Goal: Communication & Community: Answer question/provide support

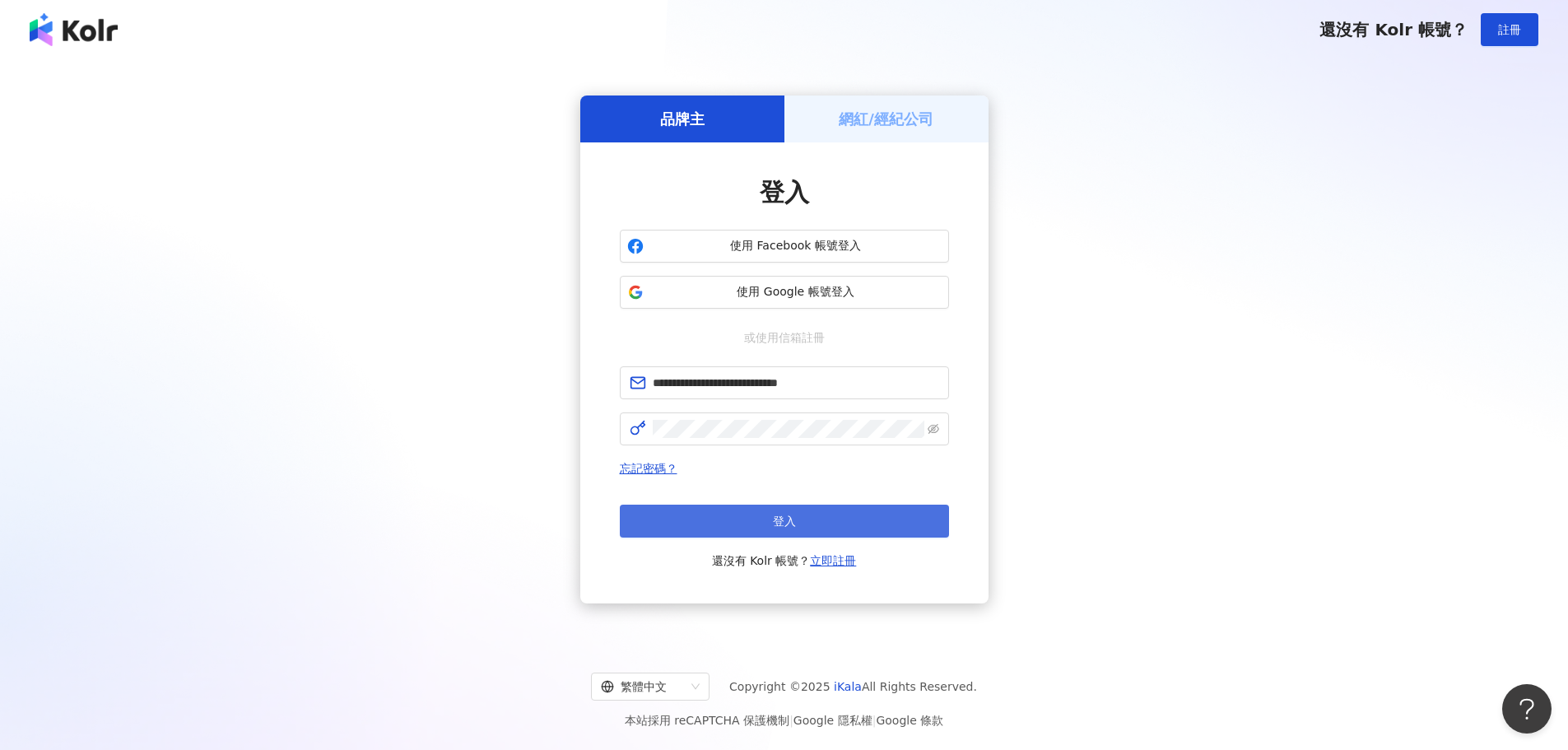
click at [718, 523] on button "登入" at bounding box center [784, 522] width 329 height 33
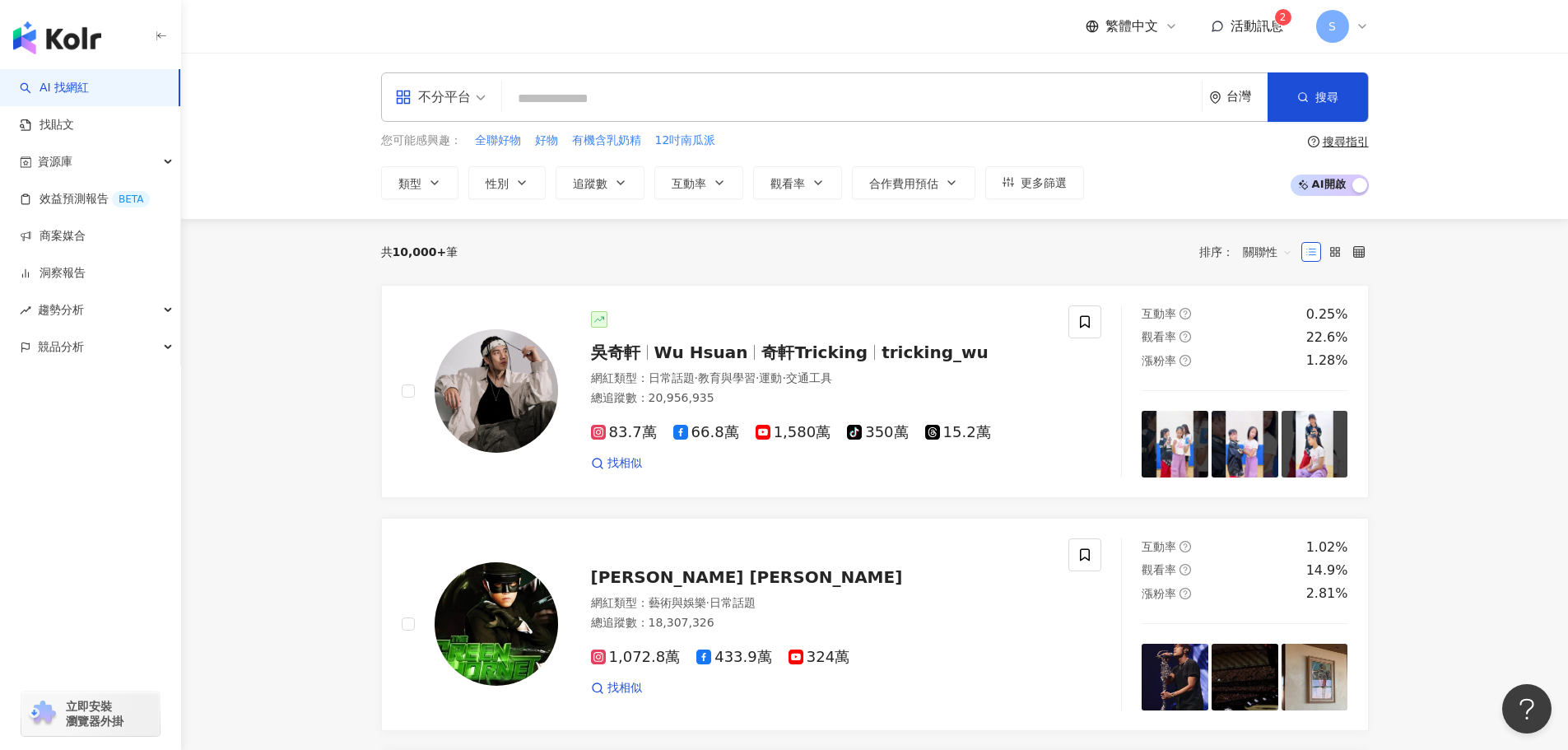
click at [1239, 30] on span "活動訊息" at bounding box center [1256, 26] width 52 height 16
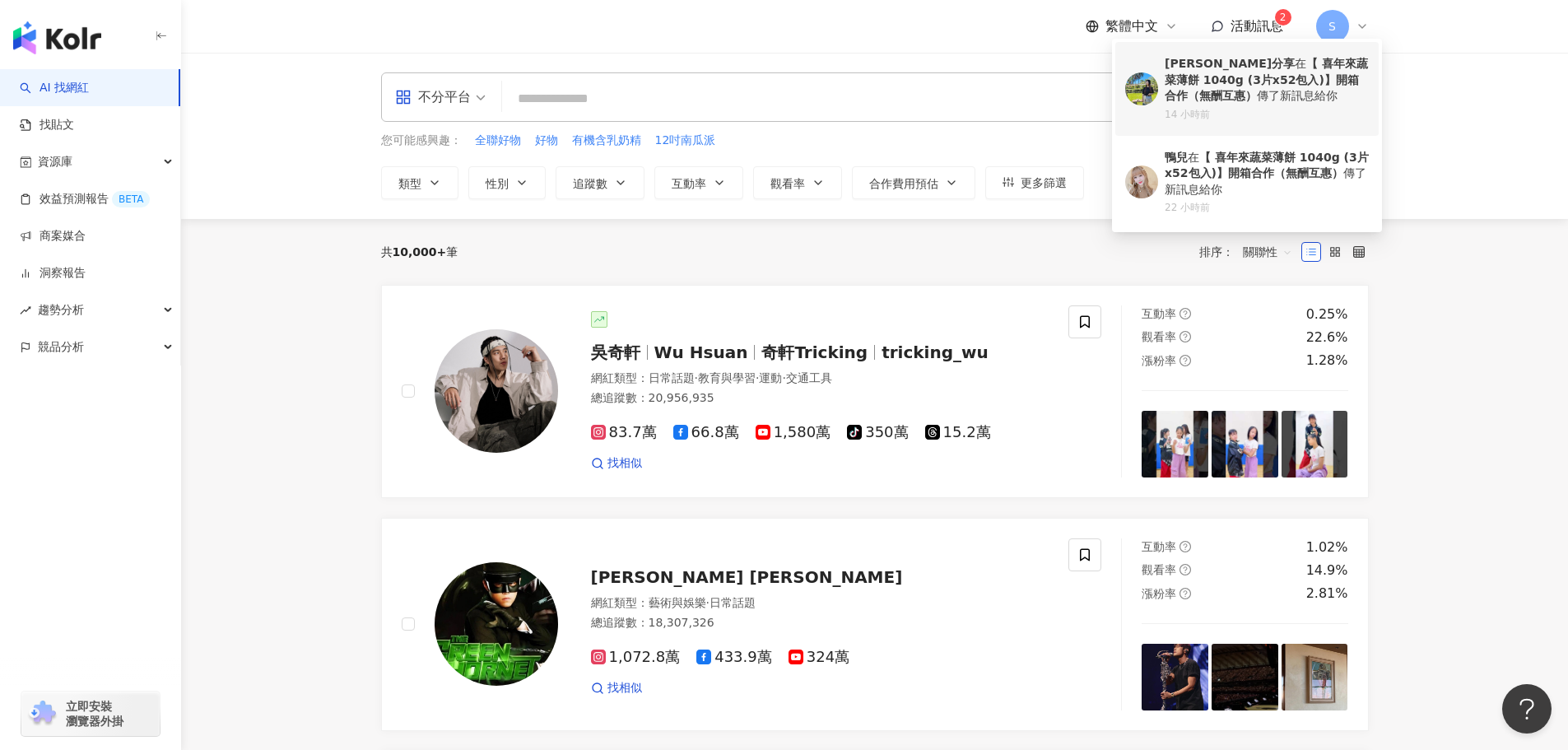
click at [1222, 75] on b "【 喜年來蔬菜薄餅 1040g (3片x52包入)】開箱合作（無酬互惠）" at bounding box center [1265, 79] width 203 height 46
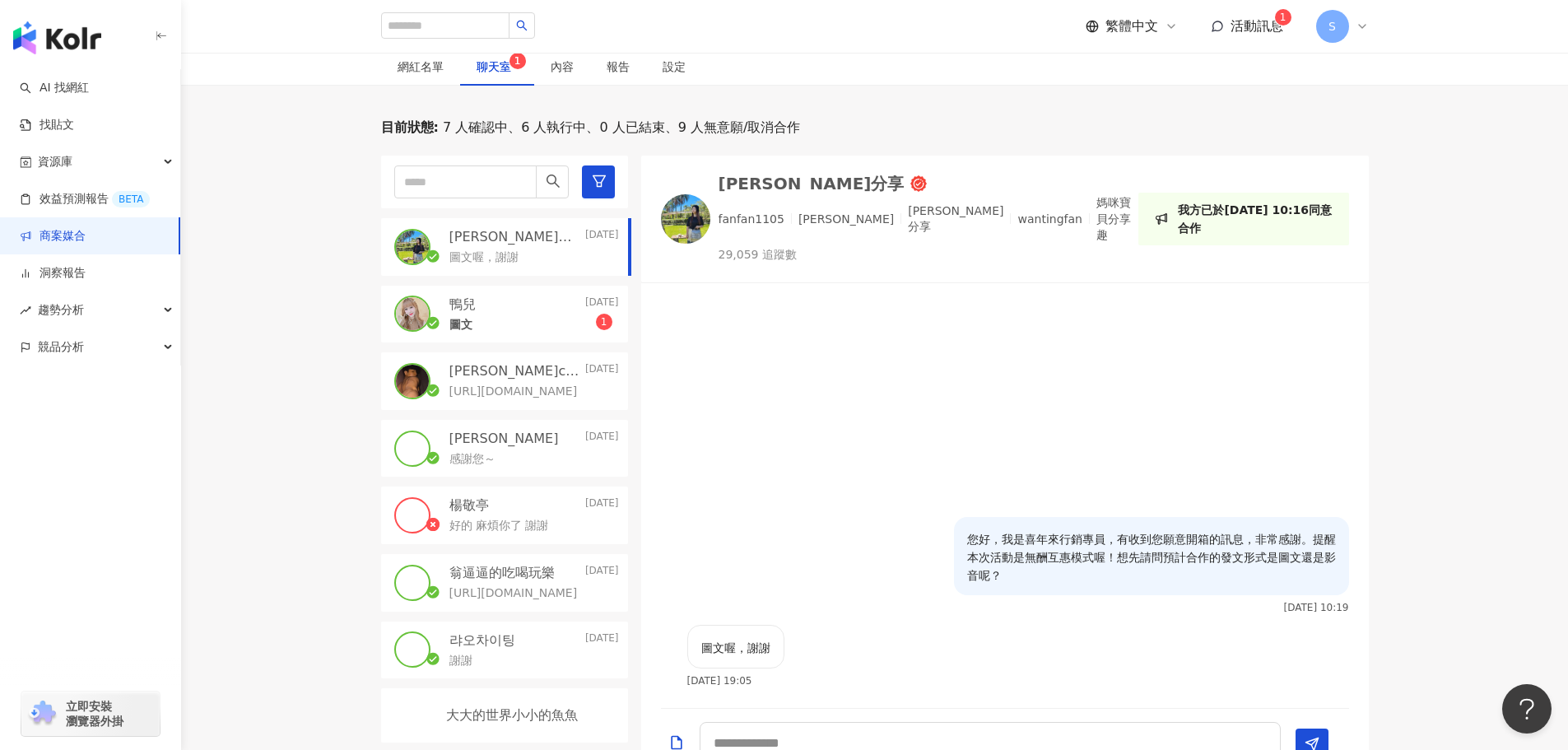
scroll to position [412, 0]
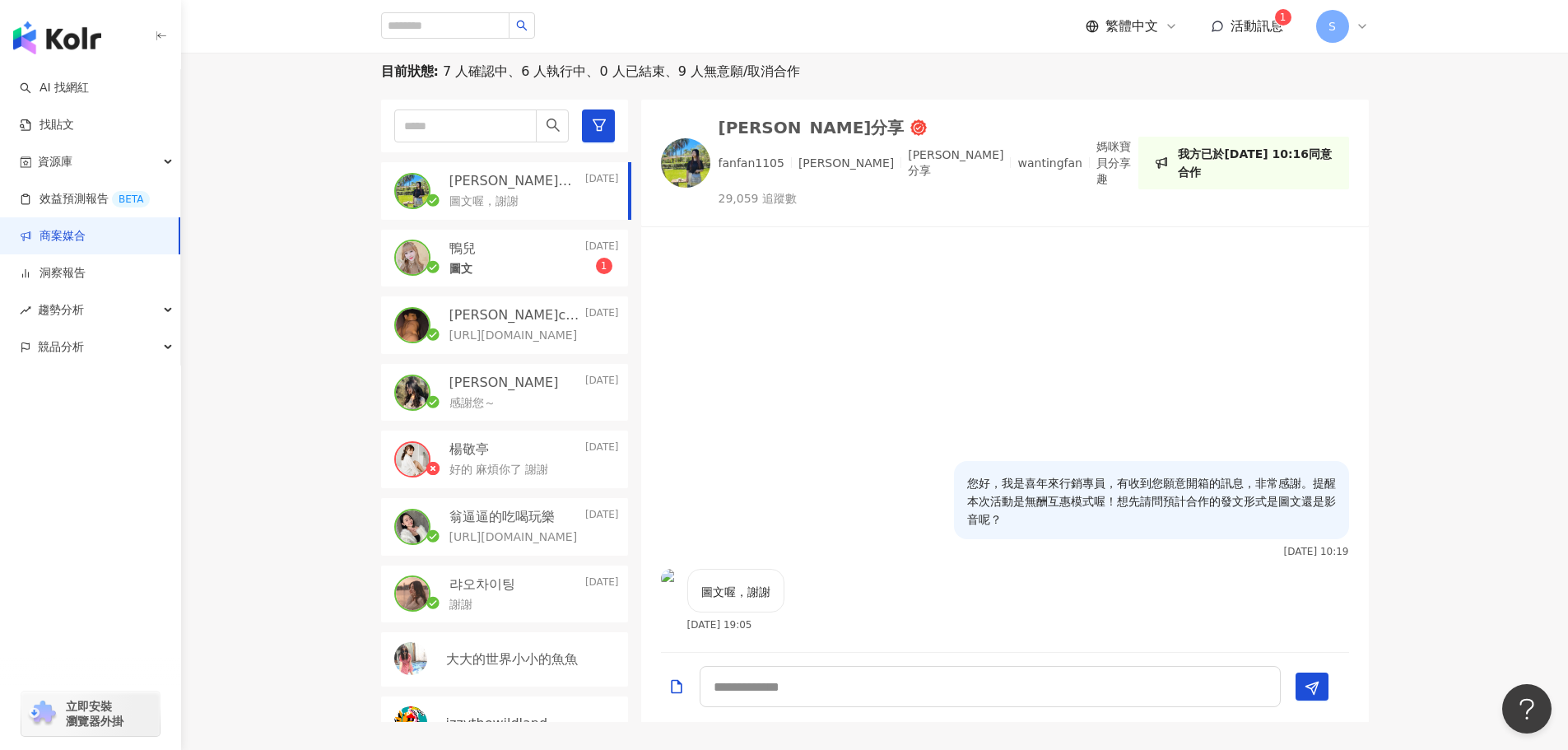
click at [516, 250] on div "[PERSON_NAME] [DATE]" at bounding box center [534, 249] width 170 height 18
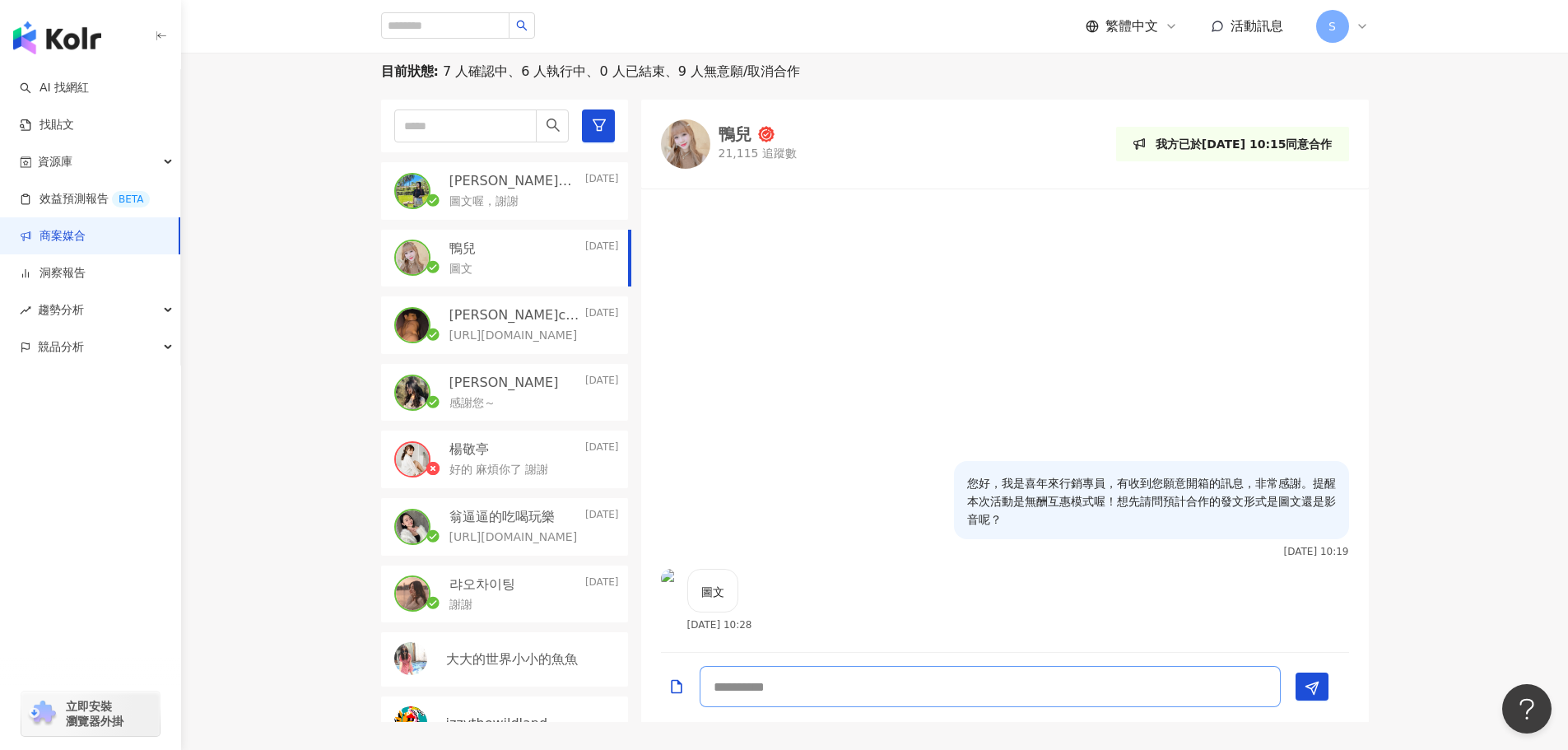
click at [817, 689] on textarea at bounding box center [989, 687] width 581 height 41
type textarea "*"
type textarea "**********"
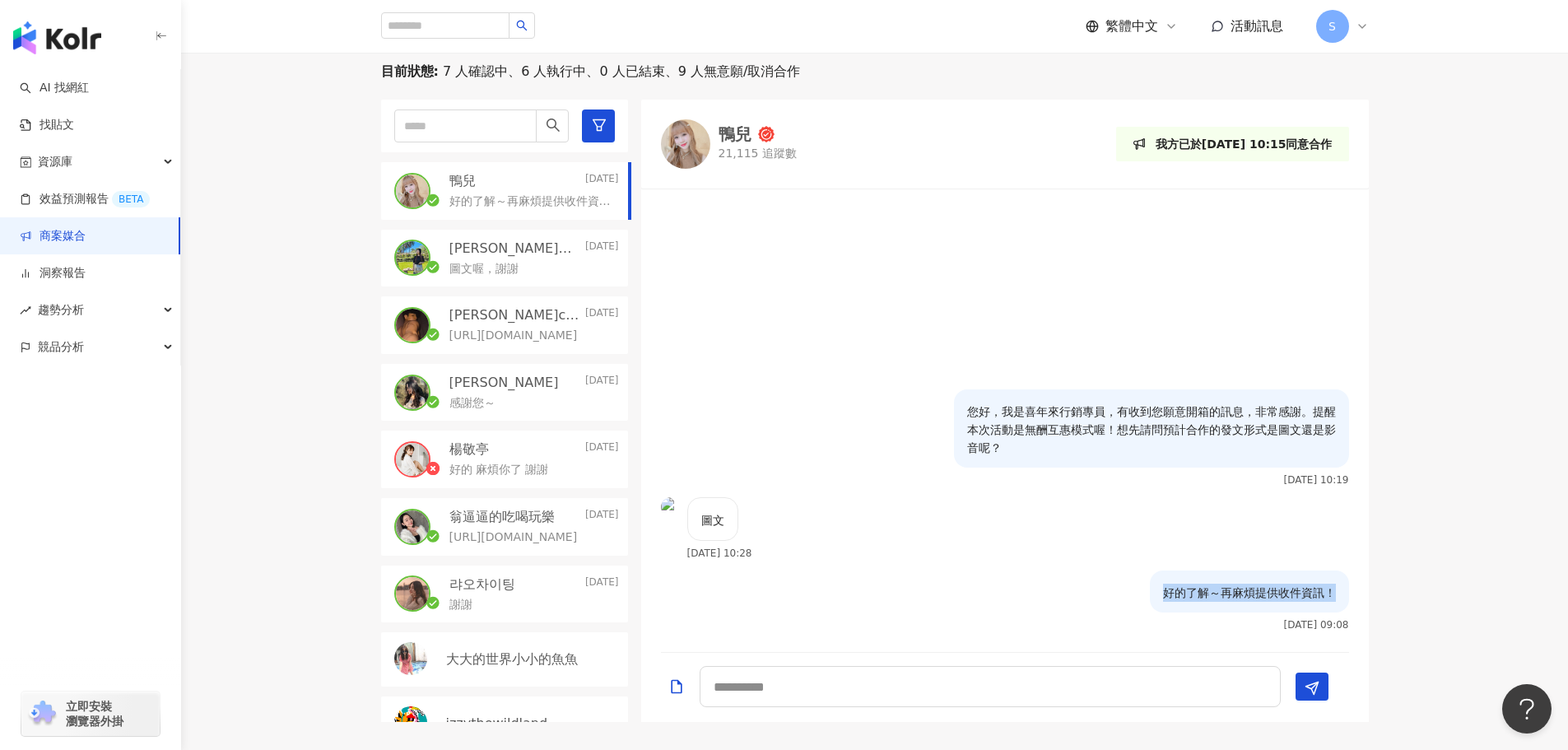
drag, startPoint x: 1335, startPoint y: 592, endPoint x: 1164, endPoint y: 599, distance: 171.1
click at [1164, 599] on p "好的了解～再麻煩提供收件資訊！" at bounding box center [1250, 593] width 173 height 18
copy p "好的了解～再麻煩提供收件資訊！"
click at [439, 262] on icon at bounding box center [433, 267] width 14 height 14
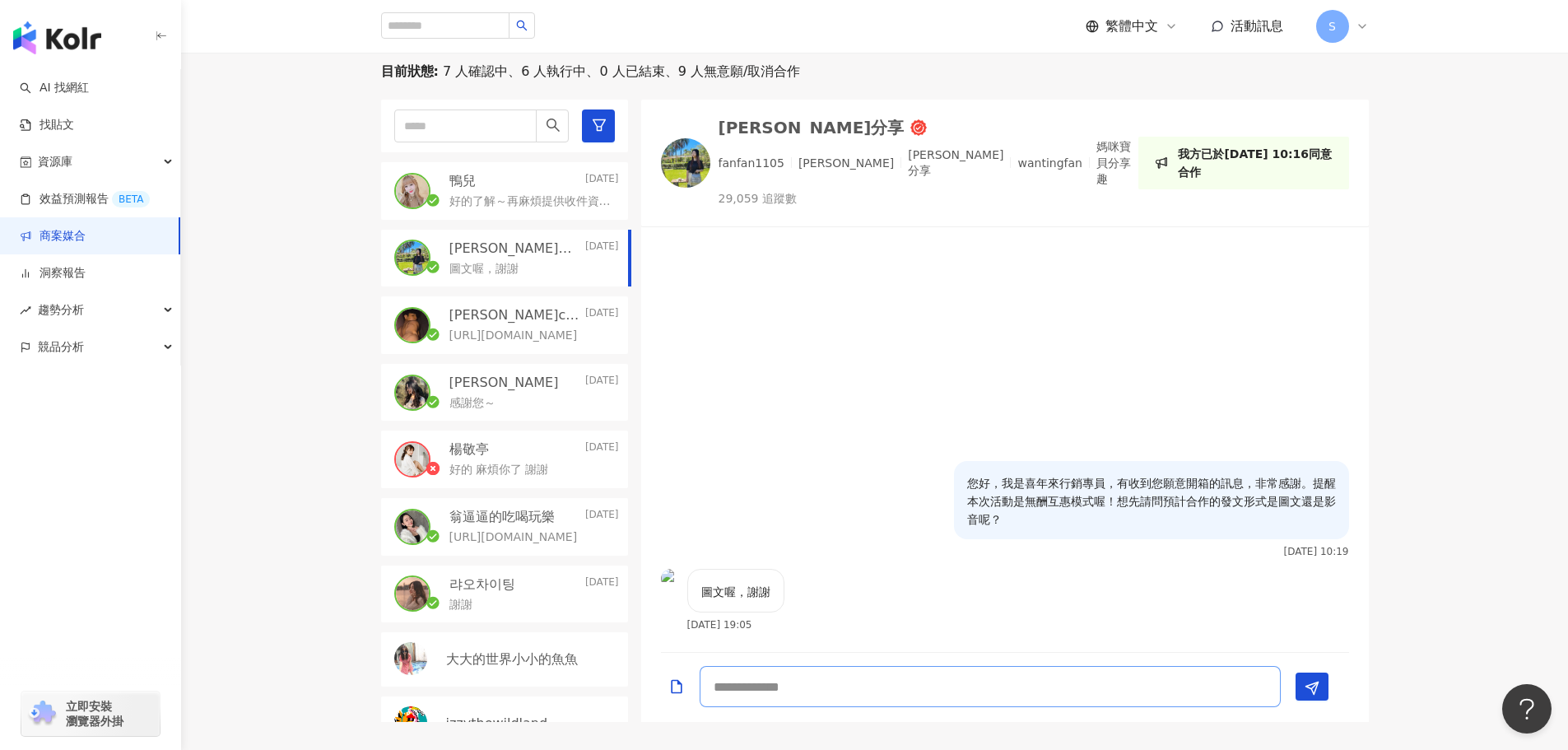
click at [809, 701] on textarea at bounding box center [989, 687] width 581 height 41
paste textarea "**********"
type textarea "**********"
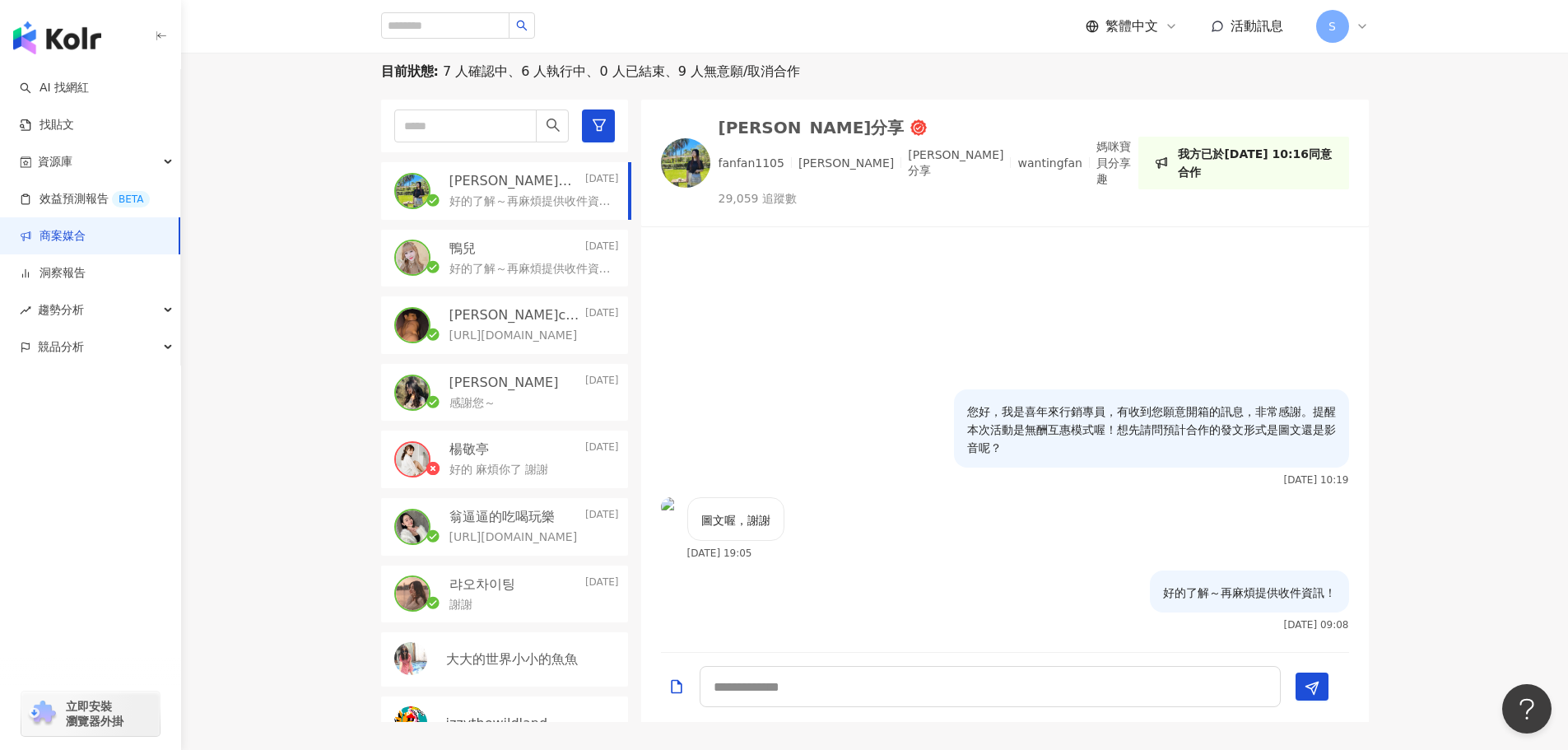
click at [85, 241] on link "商案媒合" at bounding box center [52, 236] width 66 height 17
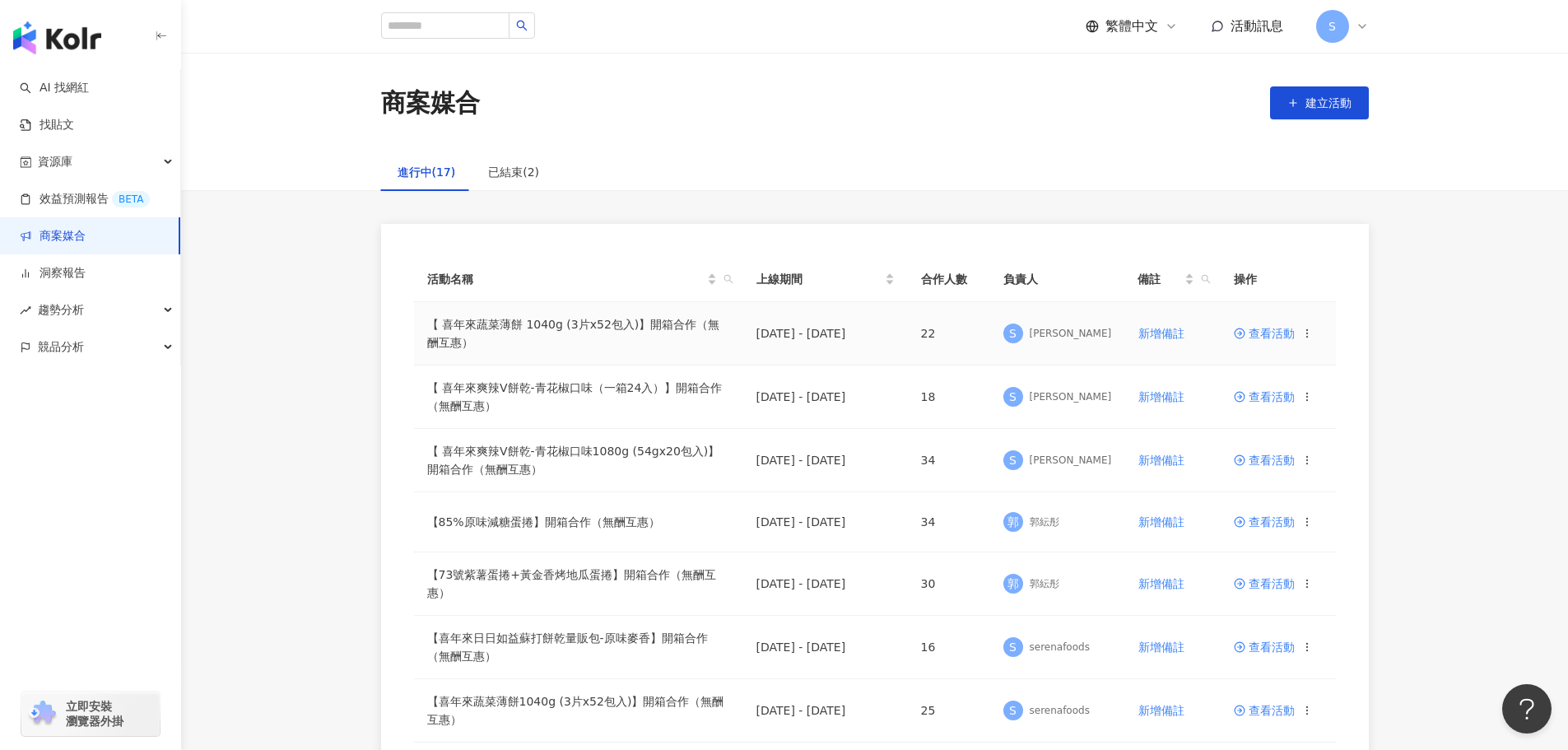
click at [1282, 332] on span "查看活動" at bounding box center [1264, 333] width 61 height 12
click at [1281, 395] on span "查看活動" at bounding box center [1264, 397] width 61 height 12
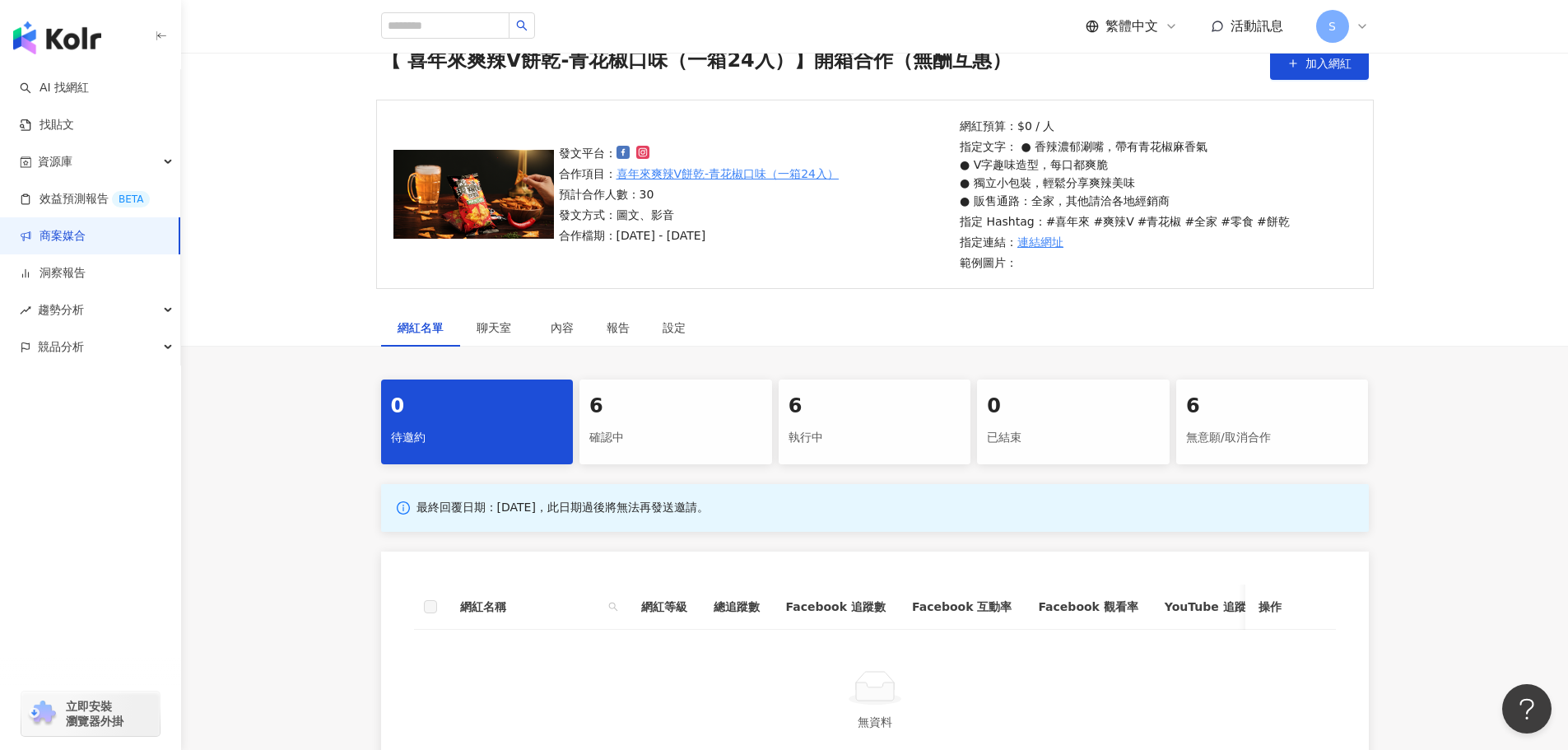
scroll to position [247, 0]
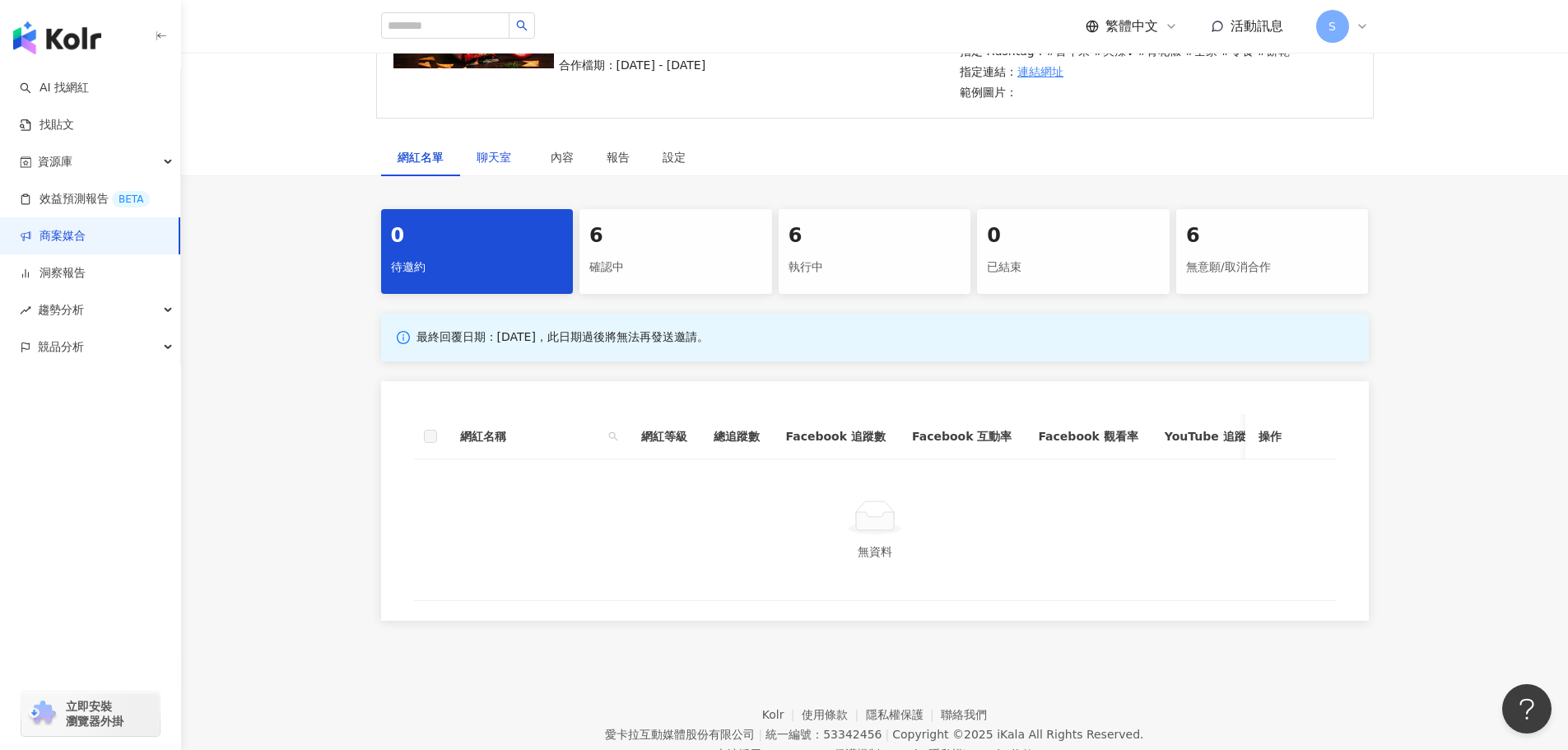
click at [501, 159] on span "聊天室" at bounding box center [497, 157] width 41 height 12
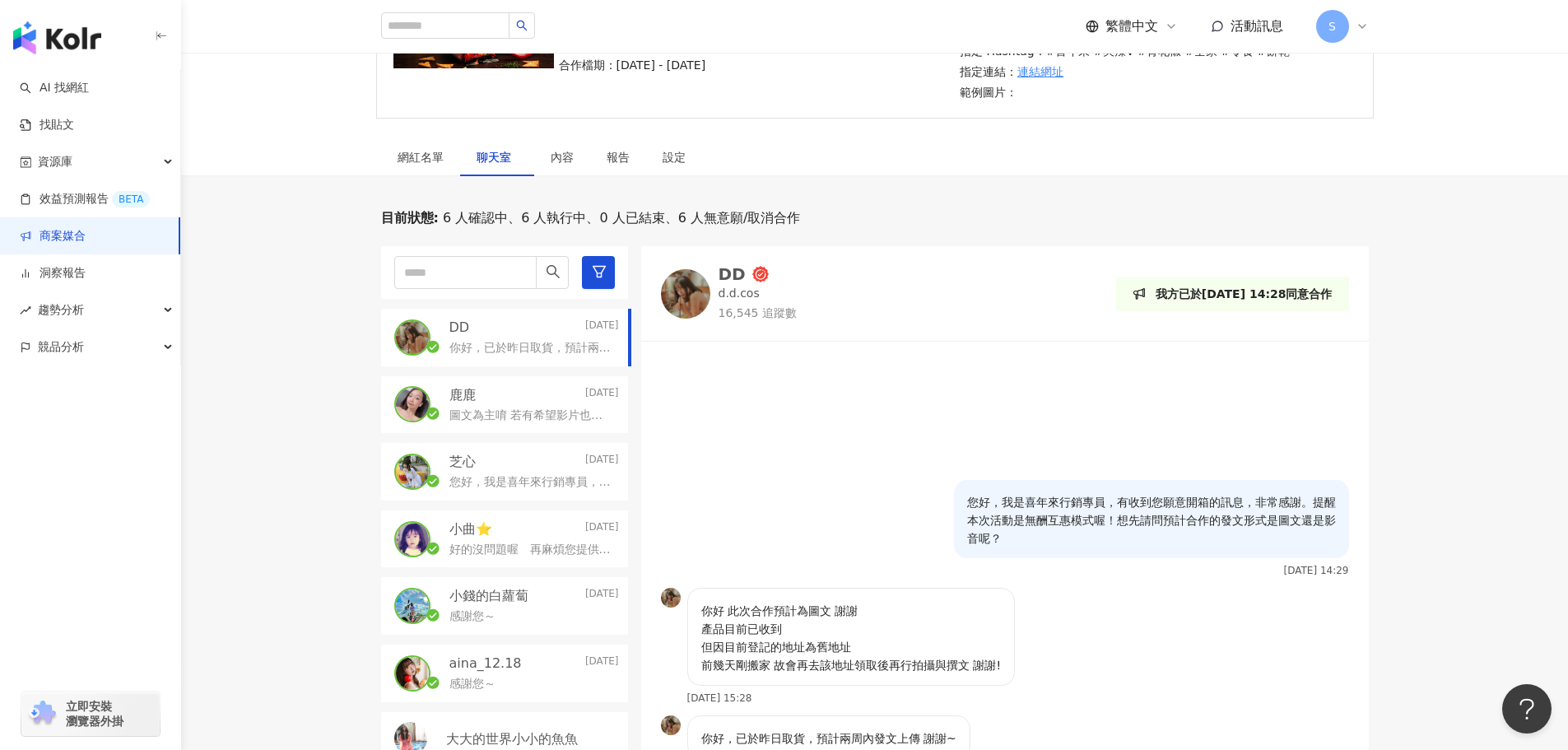
click at [525, 332] on div "DD [DATE]" at bounding box center [534, 327] width 170 height 18
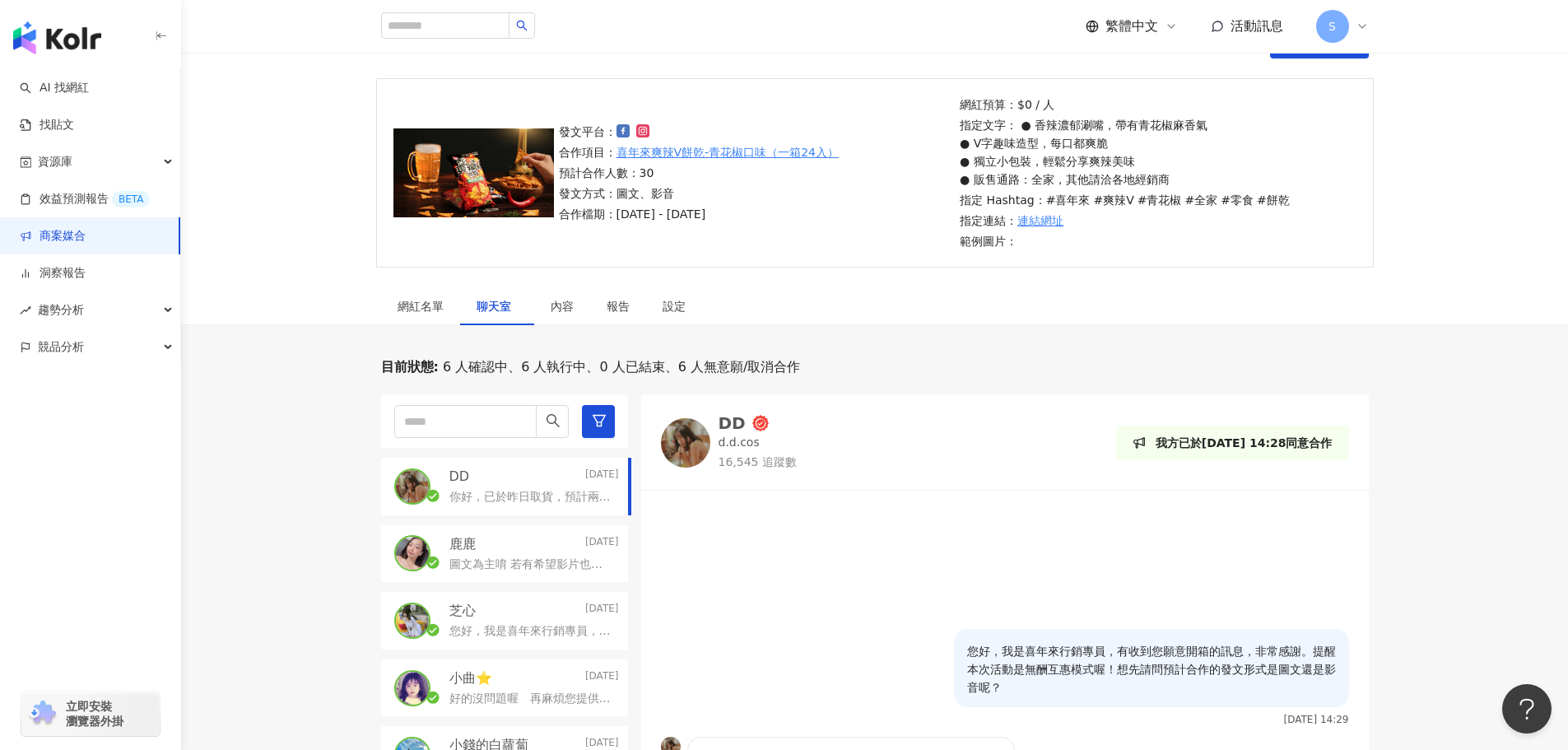
scroll to position [83, 0]
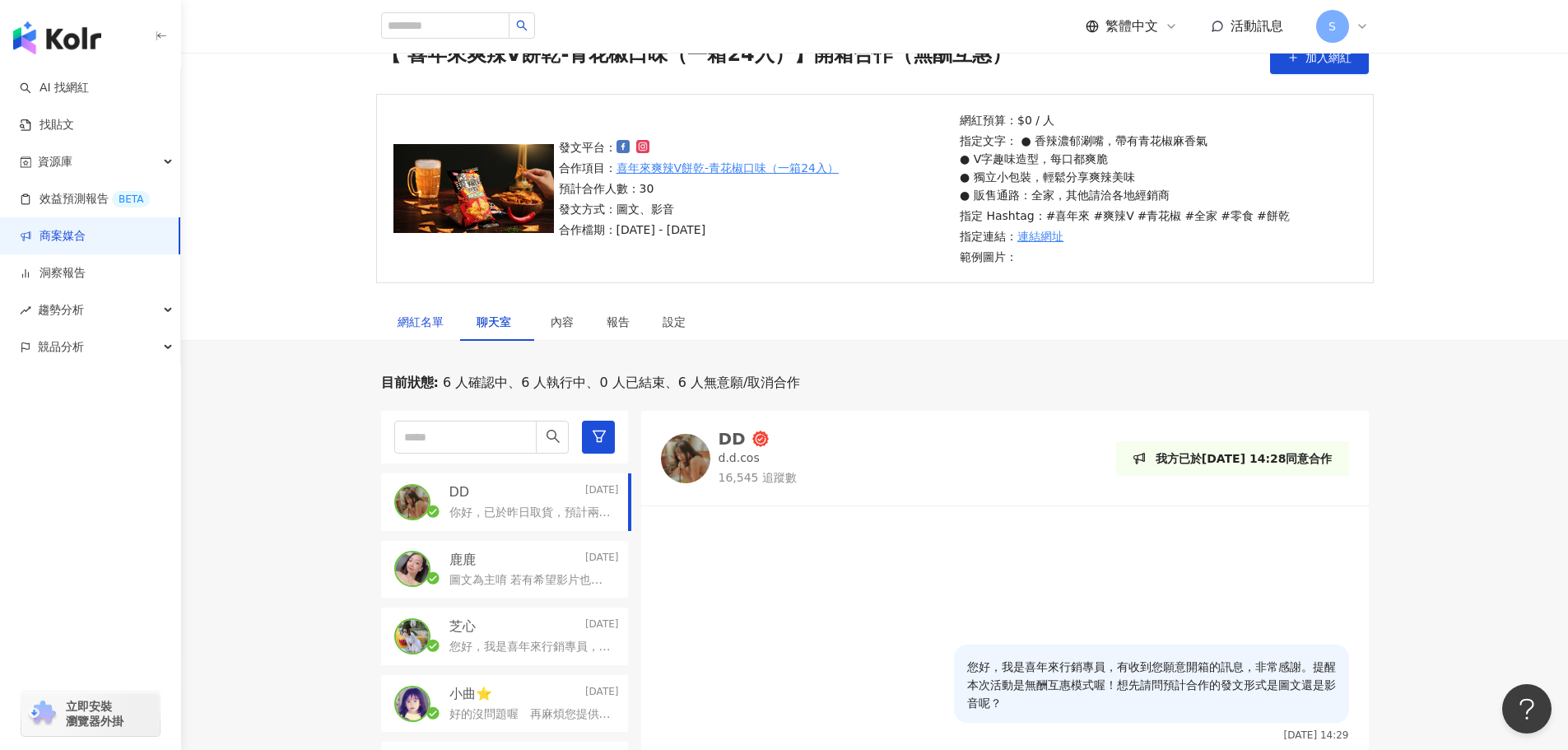
click at [414, 314] on div "網紅名單" at bounding box center [419, 322] width 46 height 18
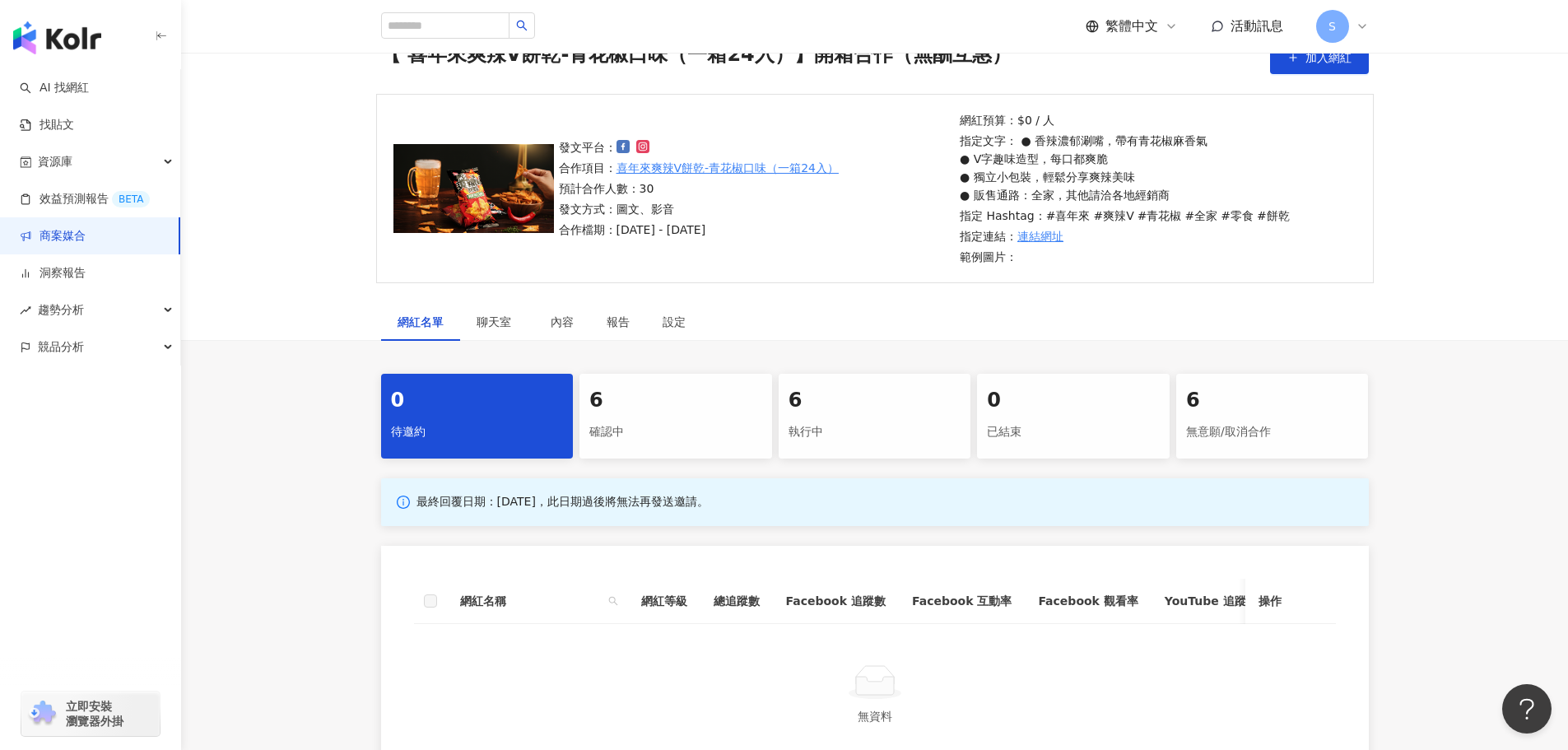
click at [618, 413] on div "6" at bounding box center [676, 400] width 173 height 28
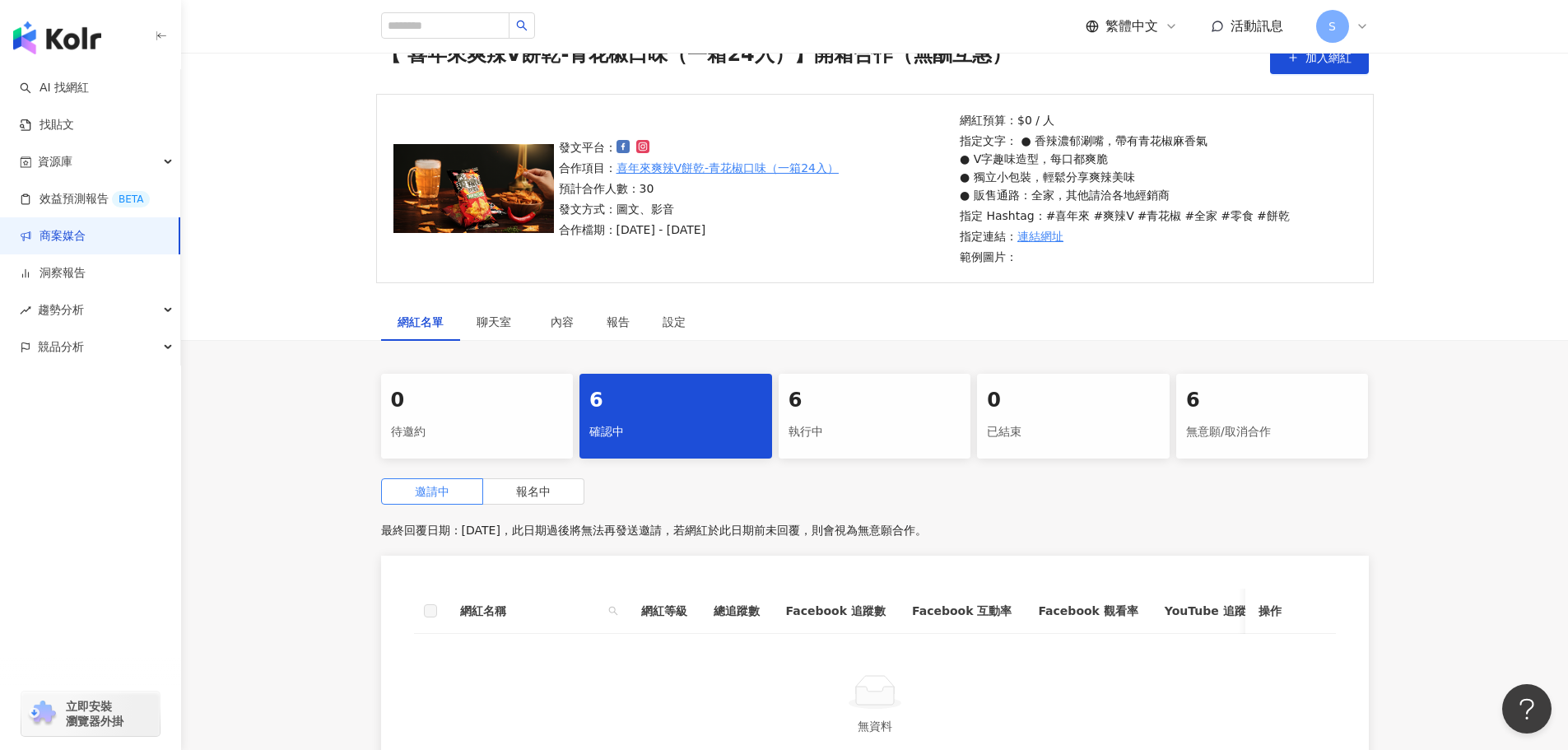
scroll to position [247, 0]
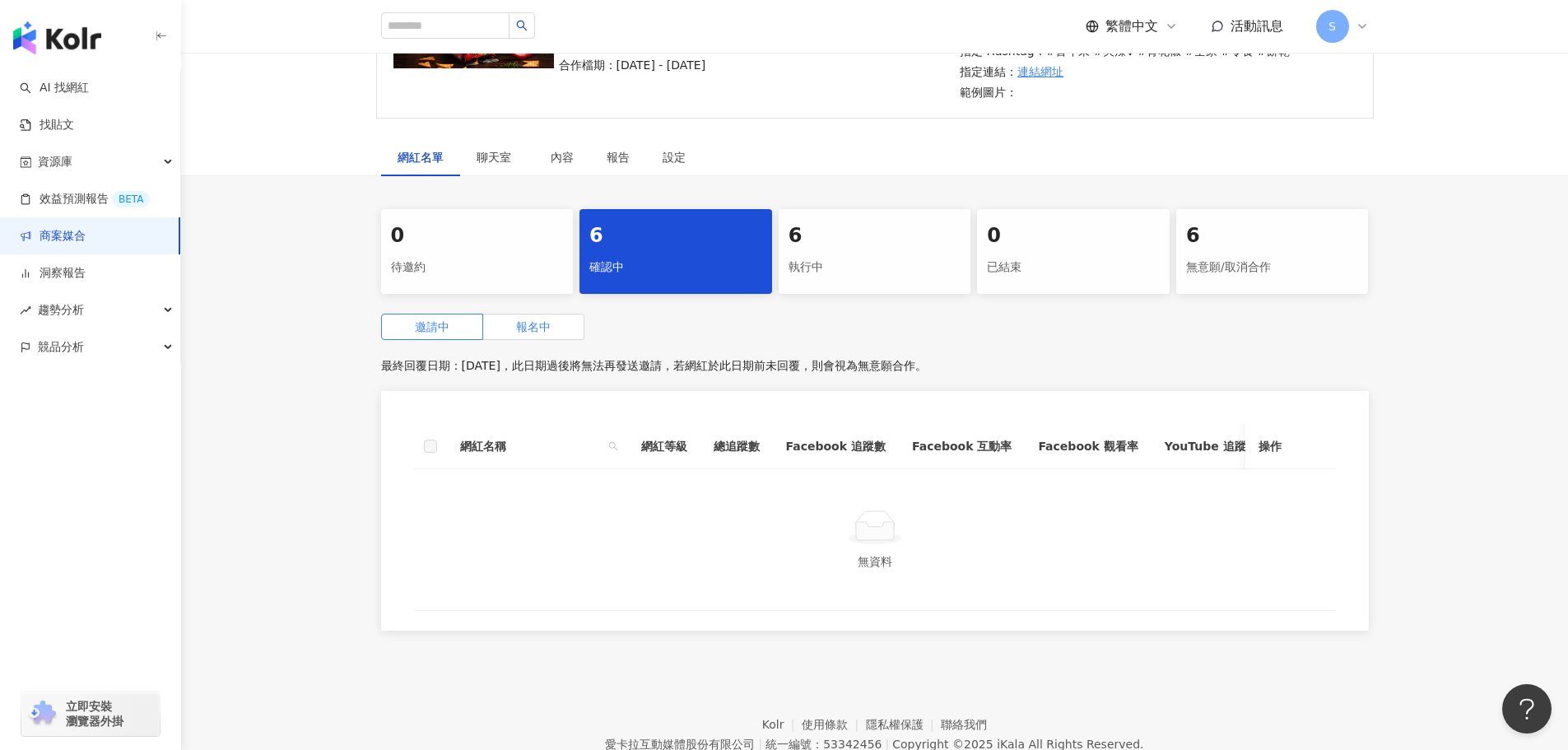
click at [531, 324] on span "報名中" at bounding box center [533, 327] width 35 height 14
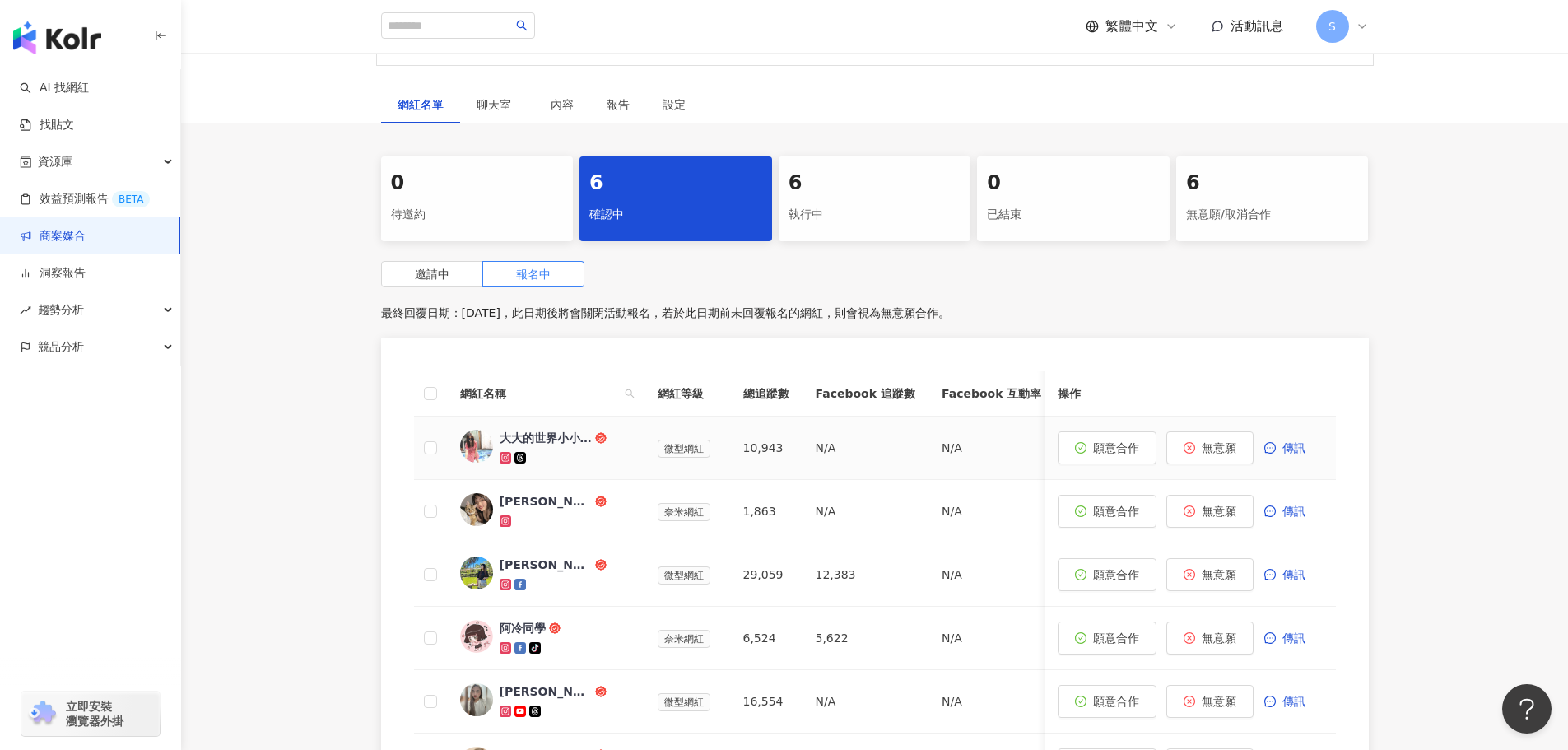
scroll to position [329, 0]
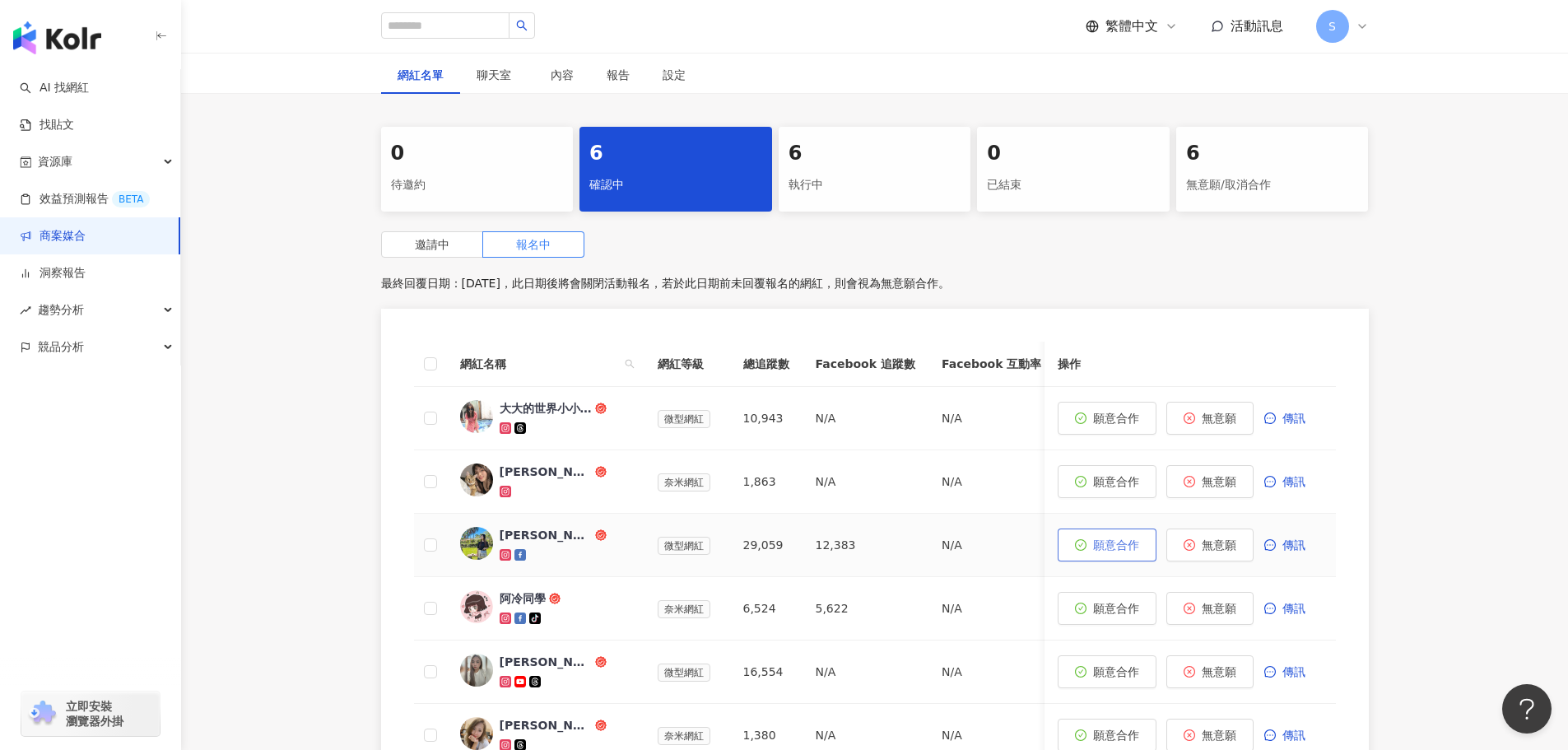
click at [1111, 554] on button "願意合作" at bounding box center [1107, 545] width 99 height 33
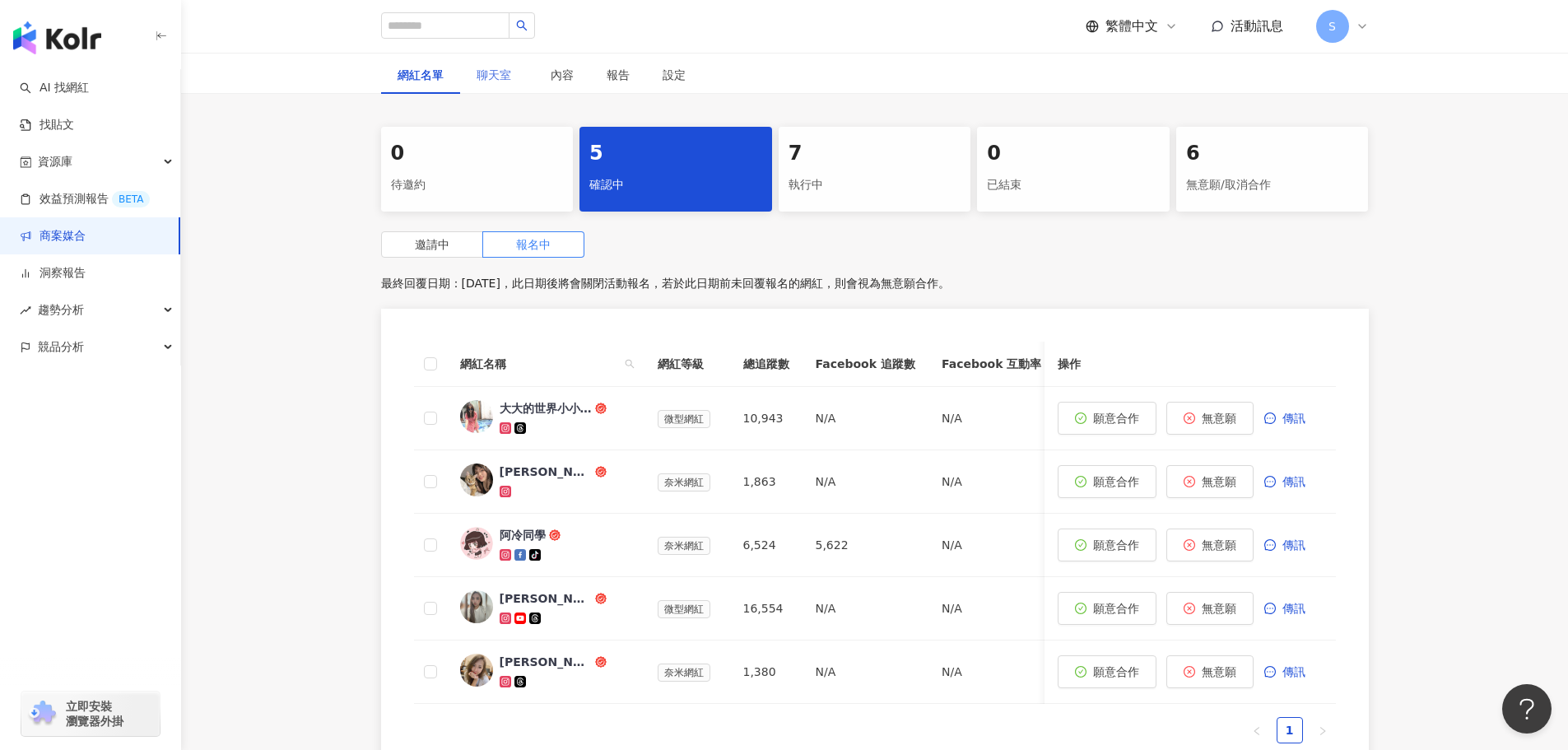
click at [503, 85] on div "聊天室" at bounding box center [497, 75] width 74 height 38
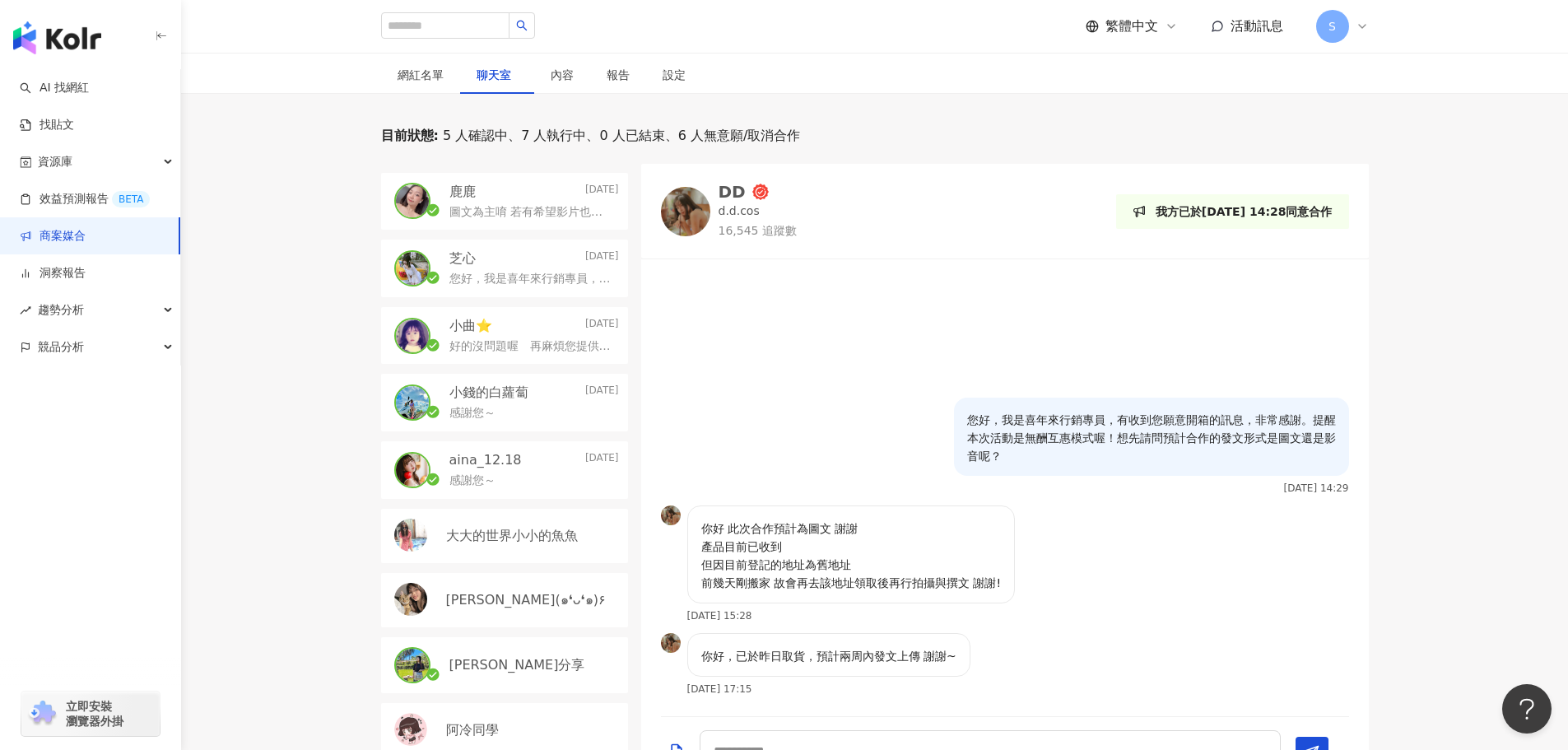
scroll to position [247, 0]
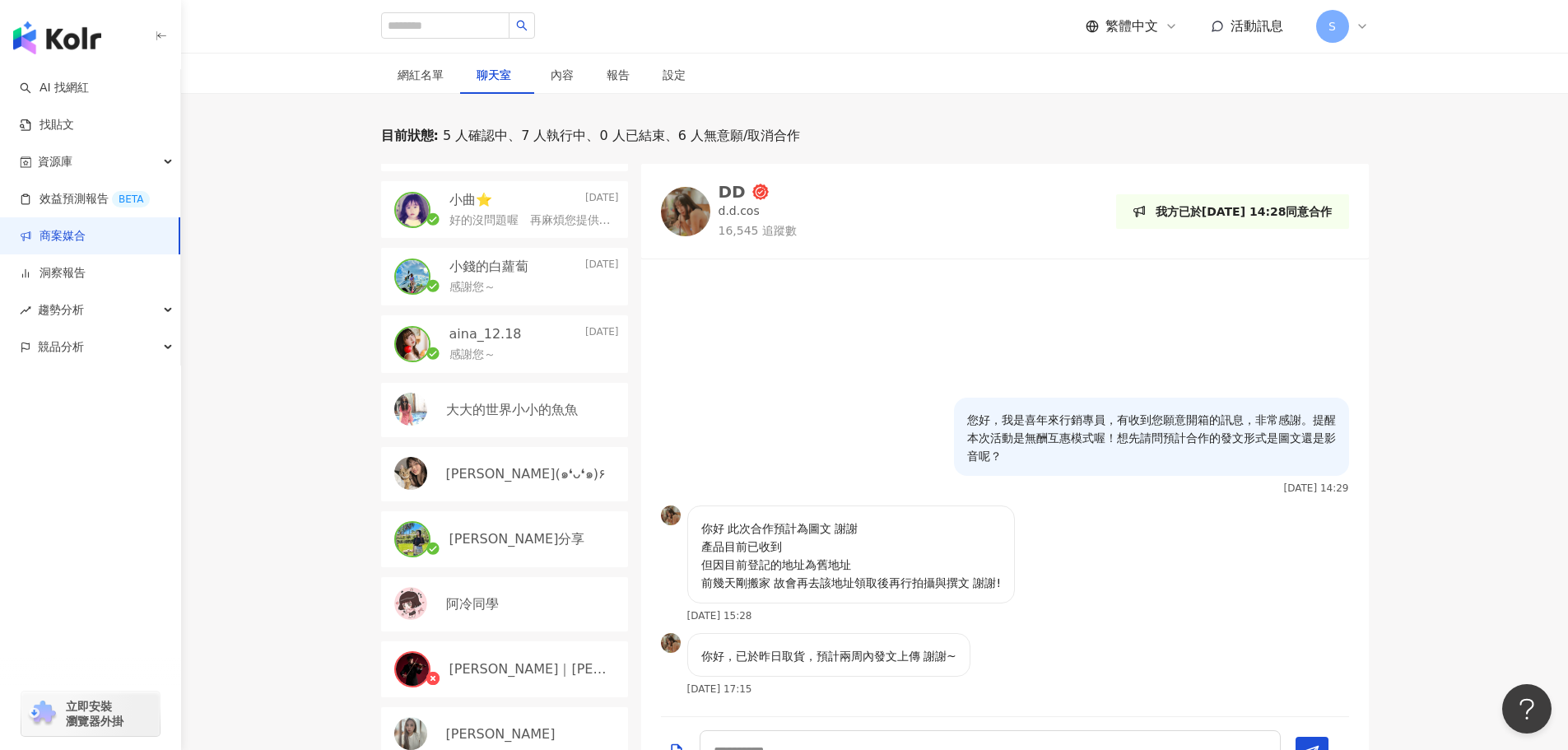
click at [489, 542] on p "[PERSON_NAME]分享" at bounding box center [517, 539] width 136 height 18
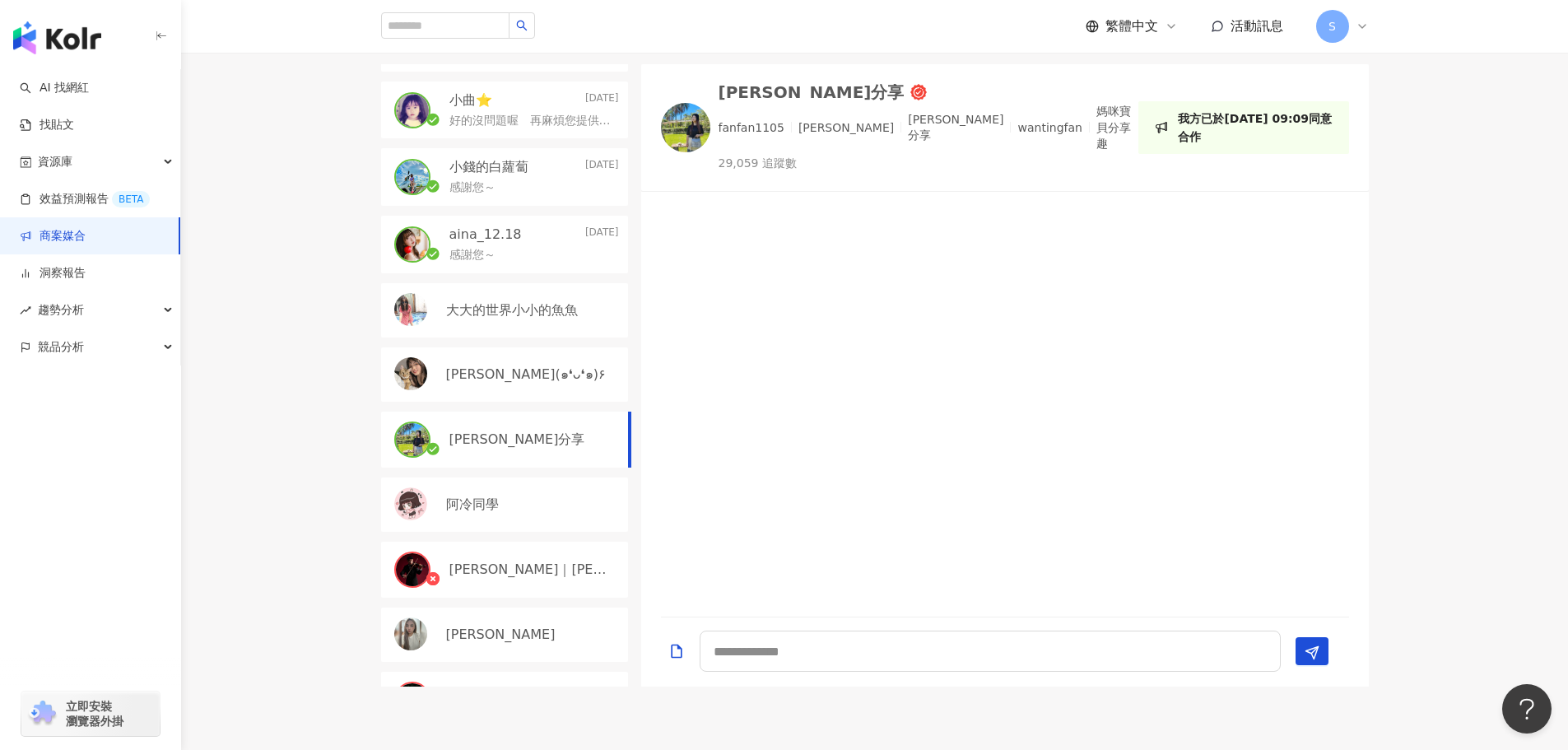
scroll to position [494, 0]
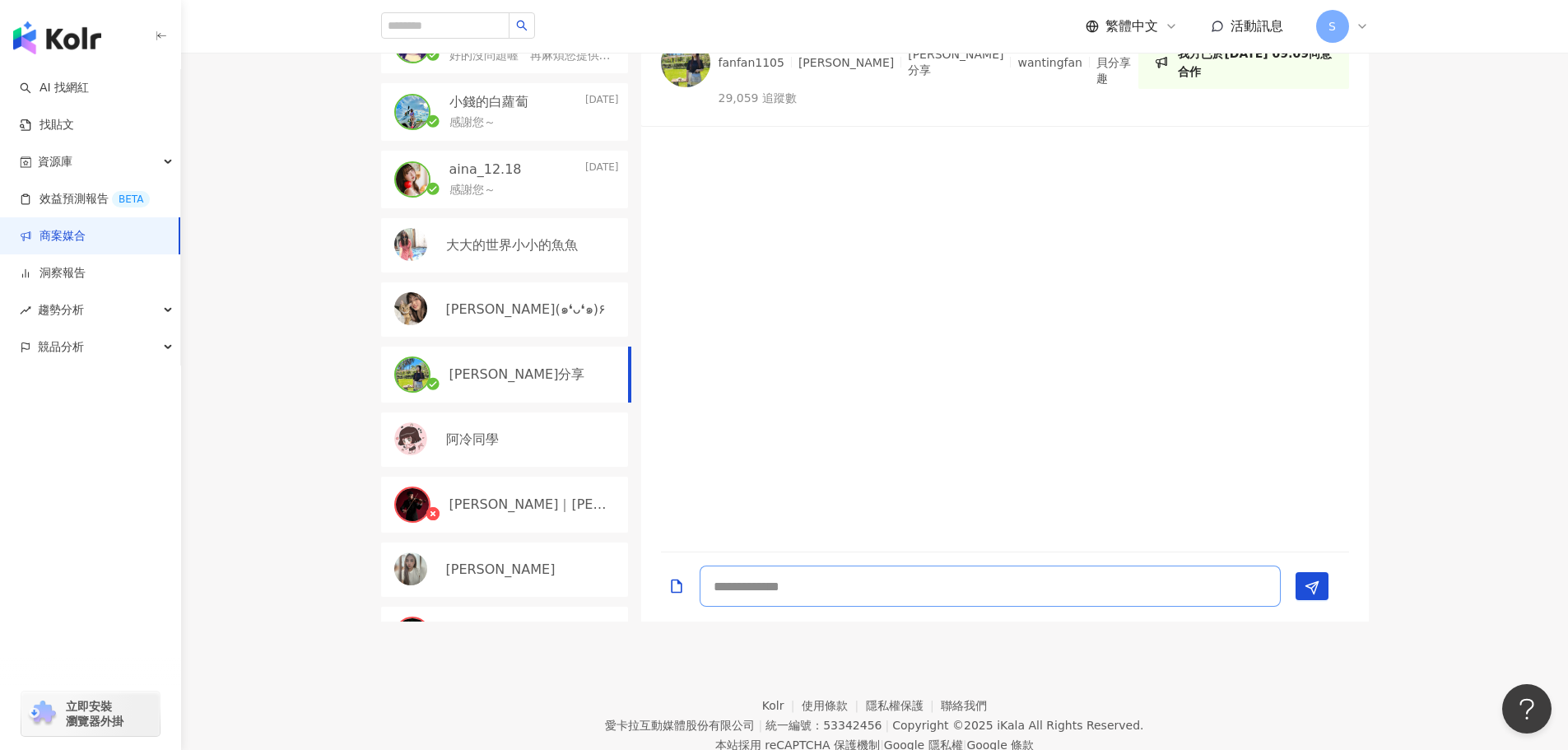
click at [789, 593] on textarea at bounding box center [989, 586] width 581 height 41
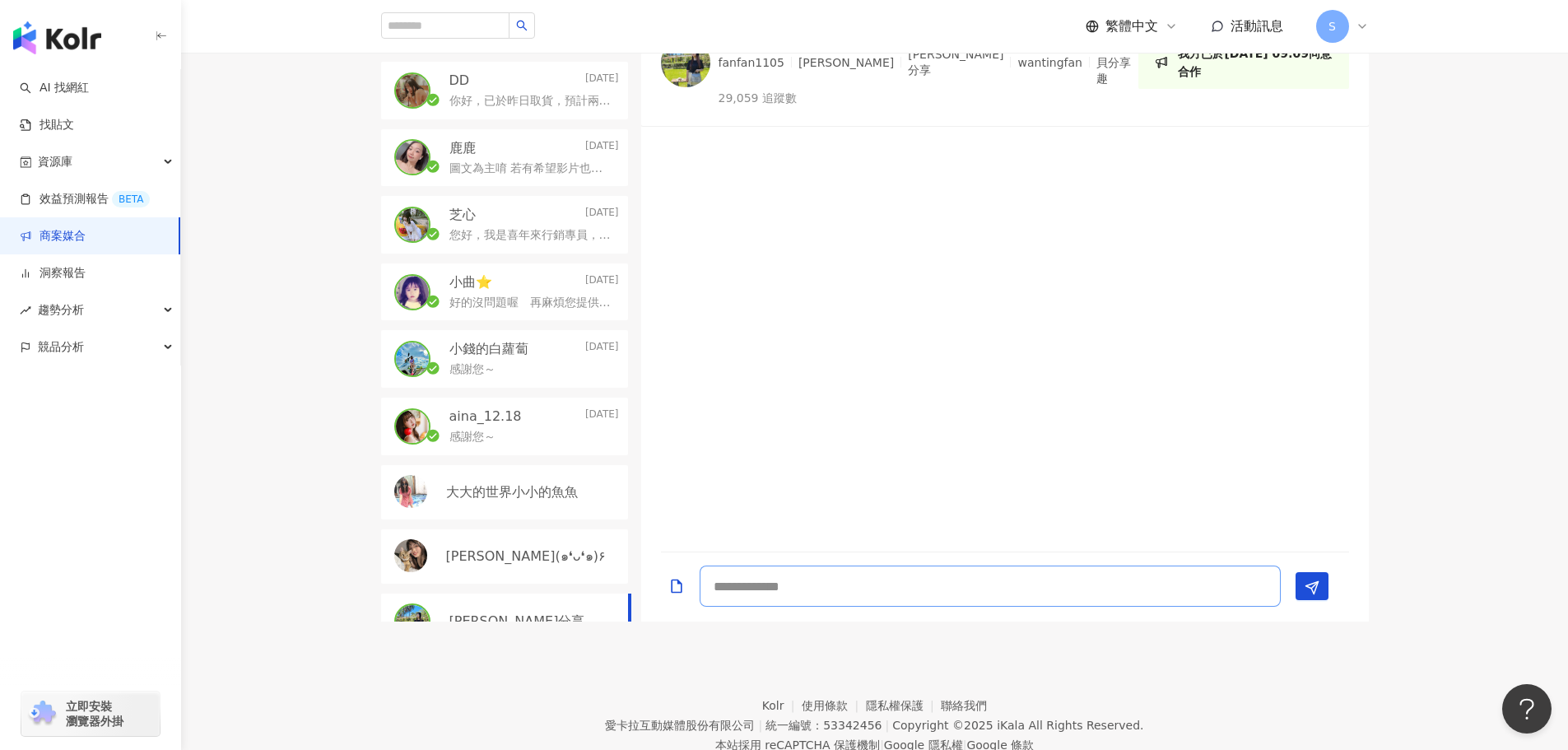
scroll to position [412, 0]
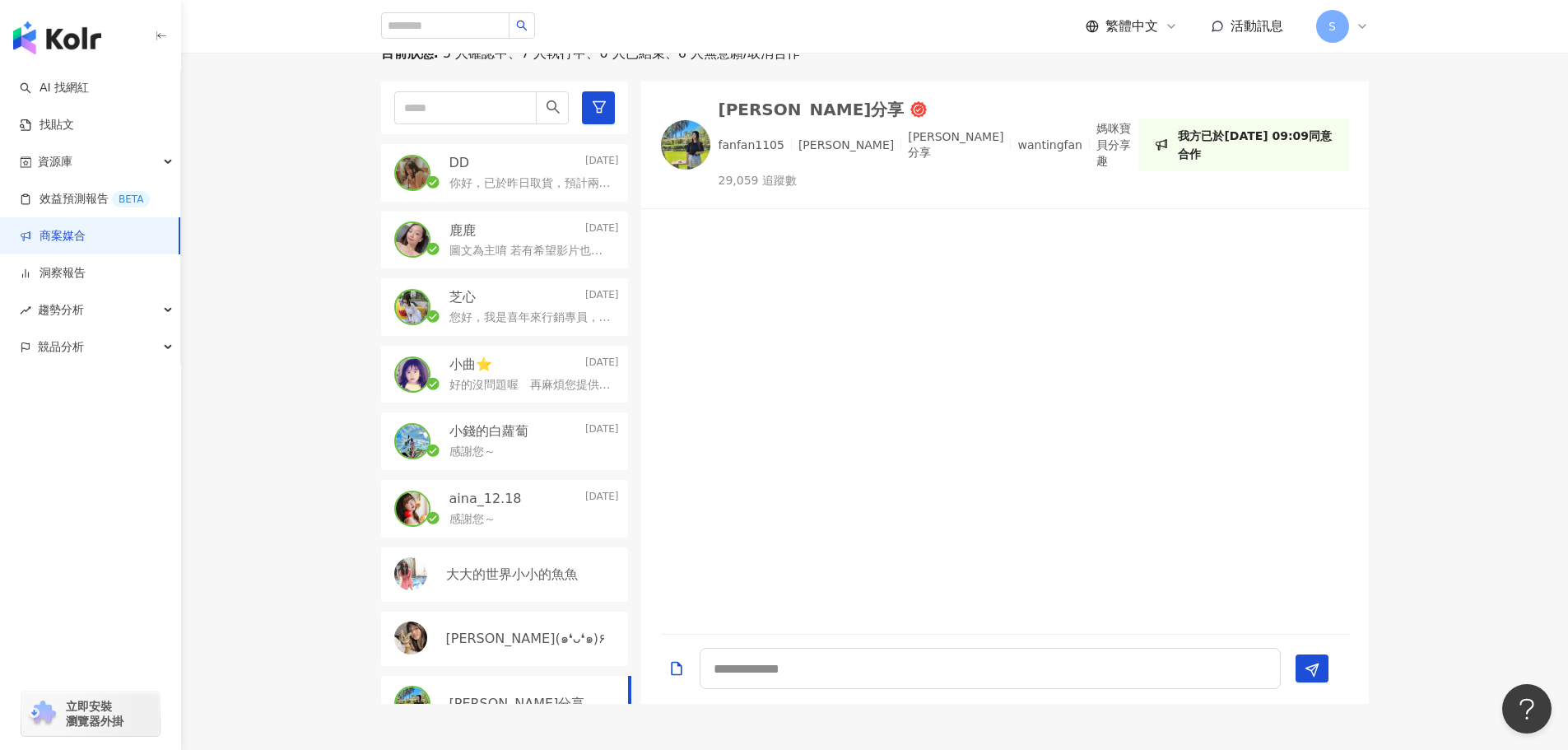
click at [69, 234] on link "商案媒合" at bounding box center [52, 236] width 66 height 17
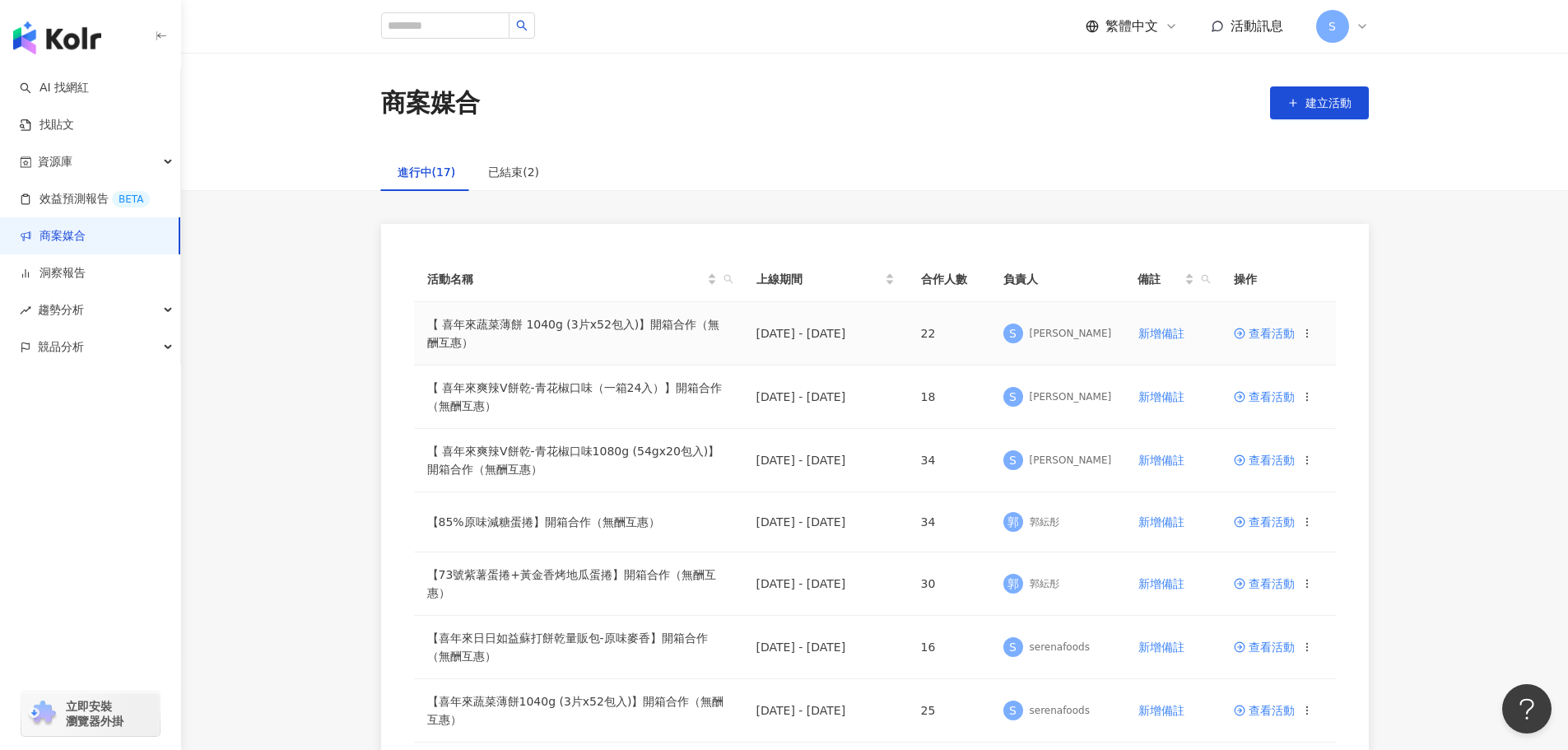
click at [1260, 338] on span "查看活動" at bounding box center [1264, 333] width 61 height 12
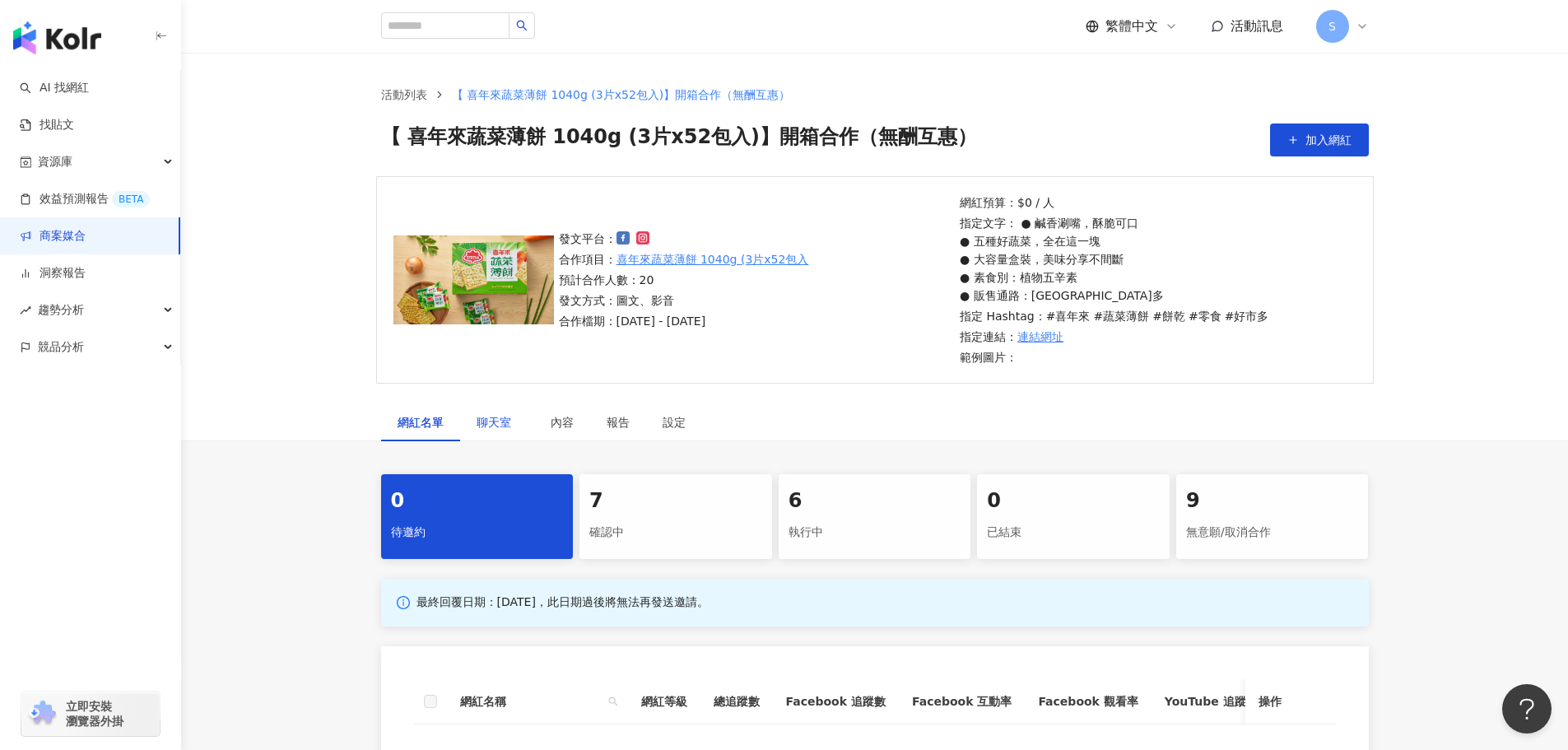
click at [501, 428] on span "聊天室" at bounding box center [497, 423] width 41 height 12
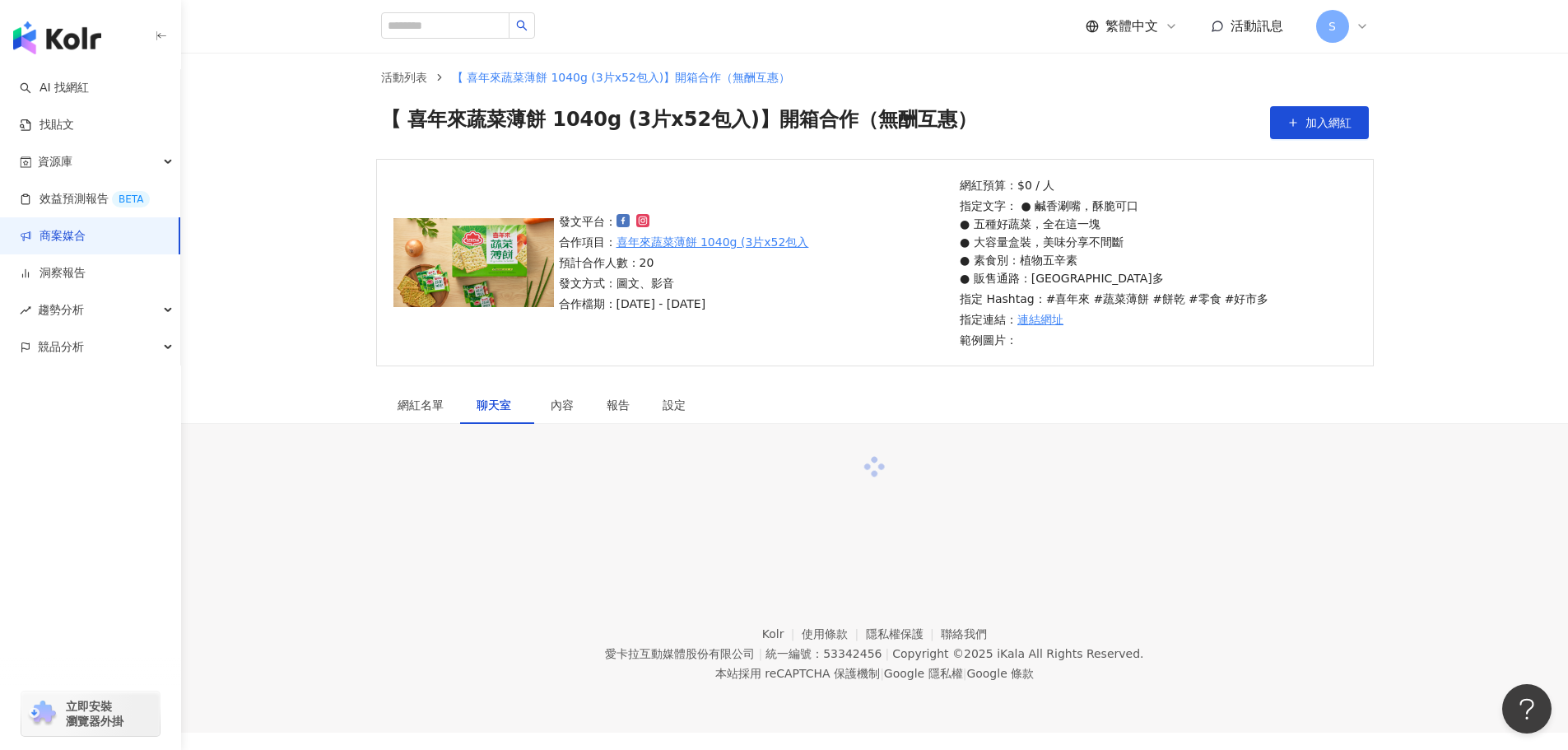
scroll to position [76, 0]
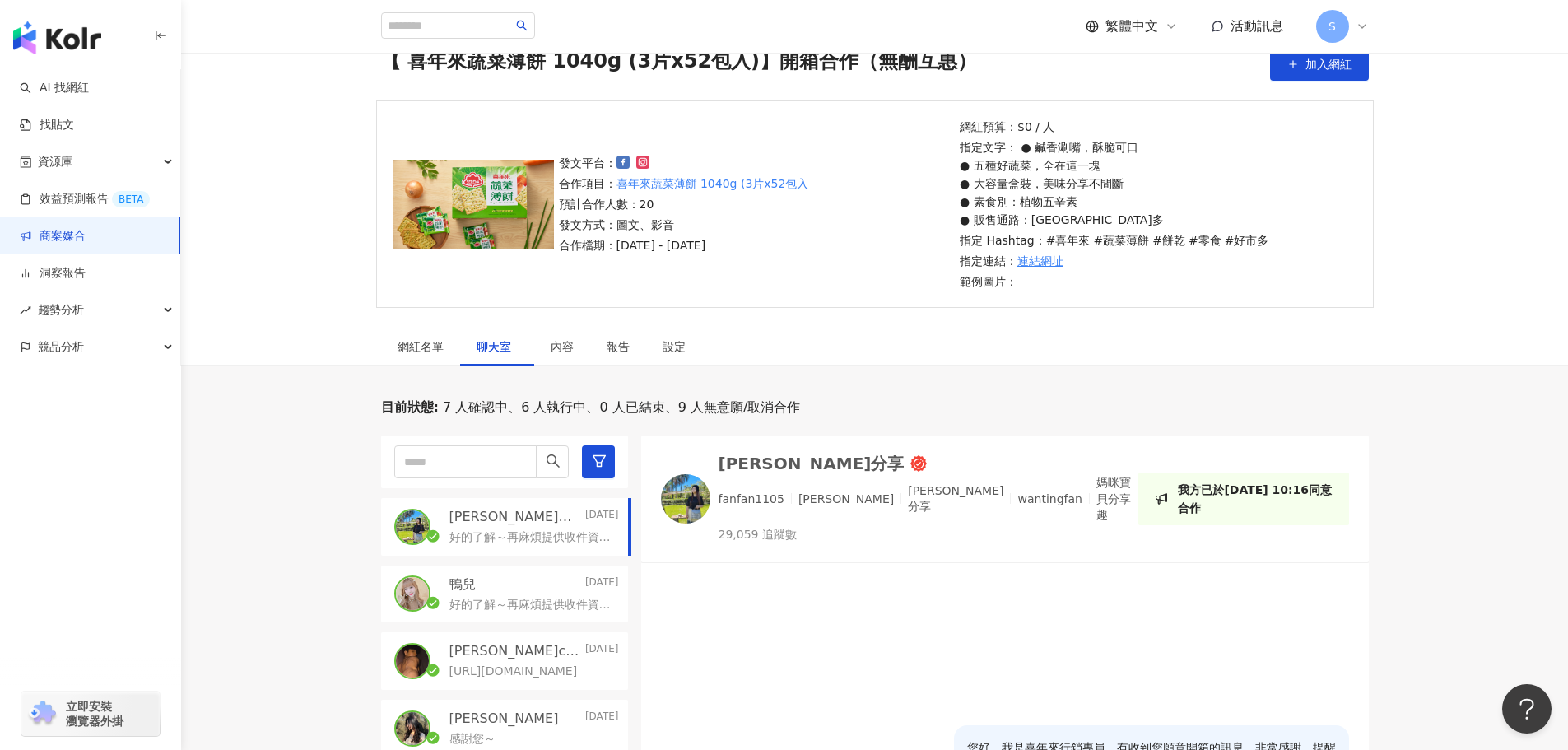
click at [526, 543] on p "好的了解～再麻煩提供收件資訊！" at bounding box center [531, 537] width 163 height 17
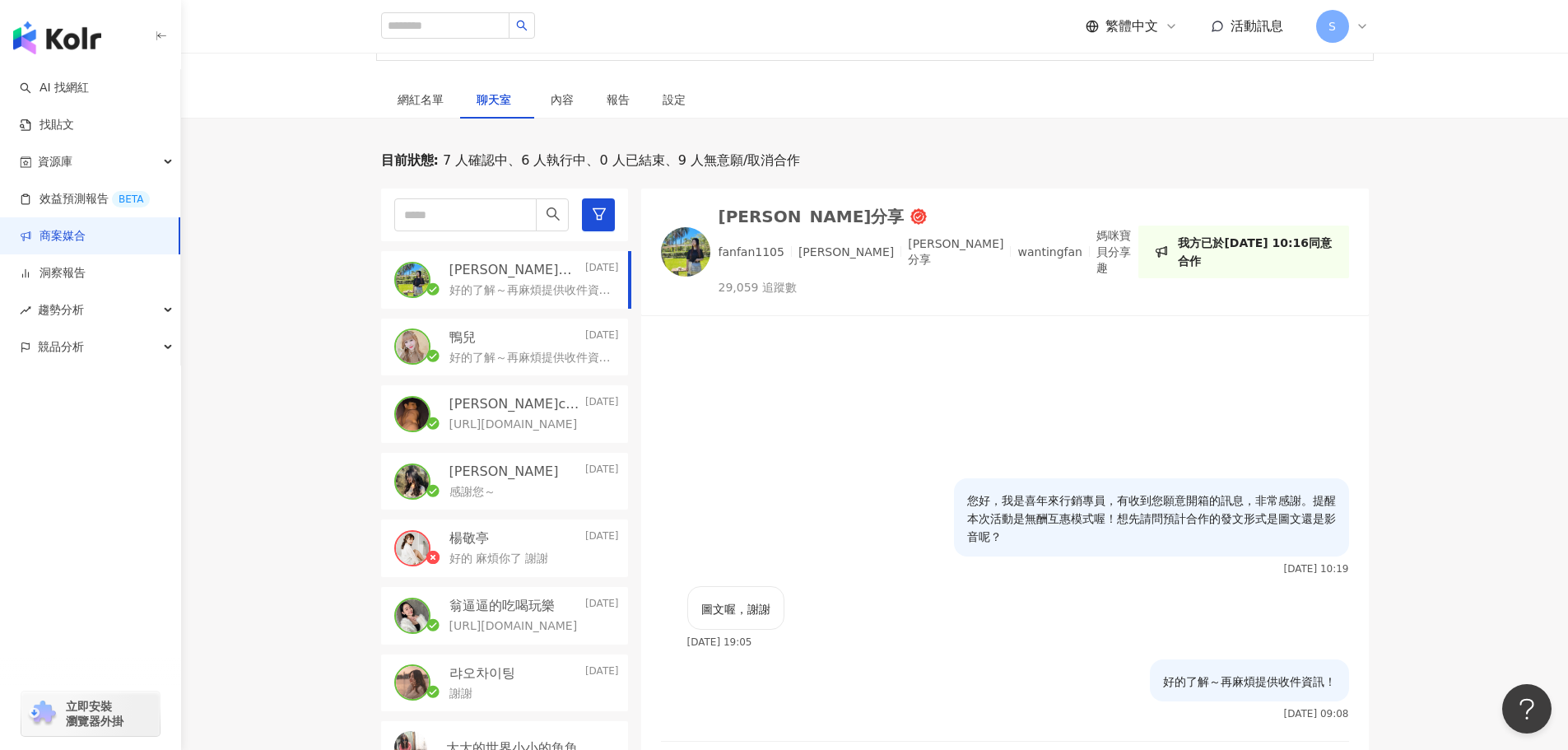
scroll to position [405, 0]
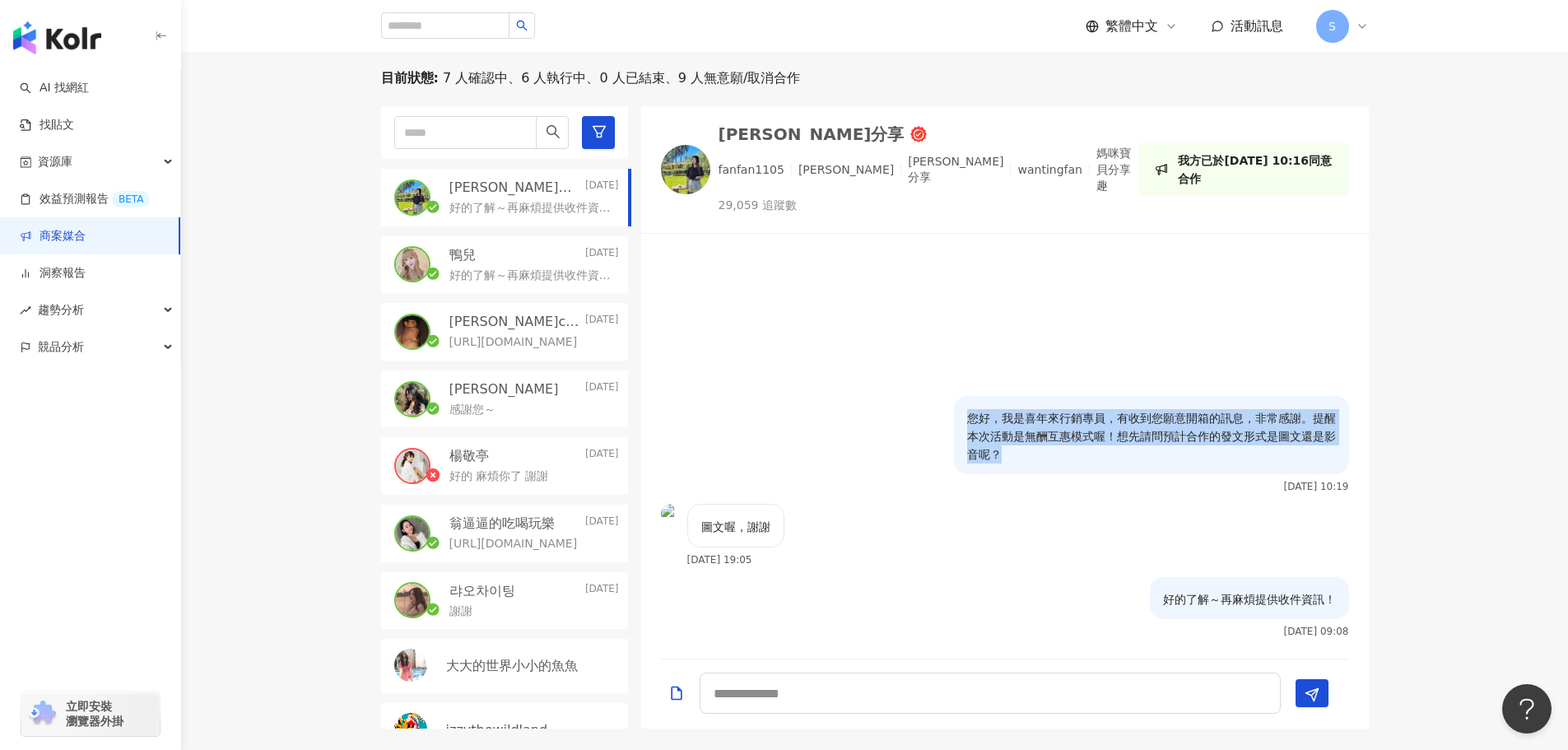
drag, startPoint x: 965, startPoint y: 413, endPoint x: 1016, endPoint y: 462, distance: 70.7
click at [1016, 462] on div "您好，我是喜年來行銷專員，有收到您願意開箱的訊息，非常感謝。提醒本次活動是無酬互惠模式喔！想先請問預計合作的發文形式是圖文還是影音呢？" at bounding box center [1151, 435] width 395 height 79
copy p "您好，我是喜年來行銷專員，有收到您願意開箱的訊息，非常感謝。提醒本次活動是無酬互惠模式喔！想先請問預計合作的發文形式是圖文還是影音呢？"
click at [85, 244] on link "商案媒合" at bounding box center [52, 236] width 66 height 17
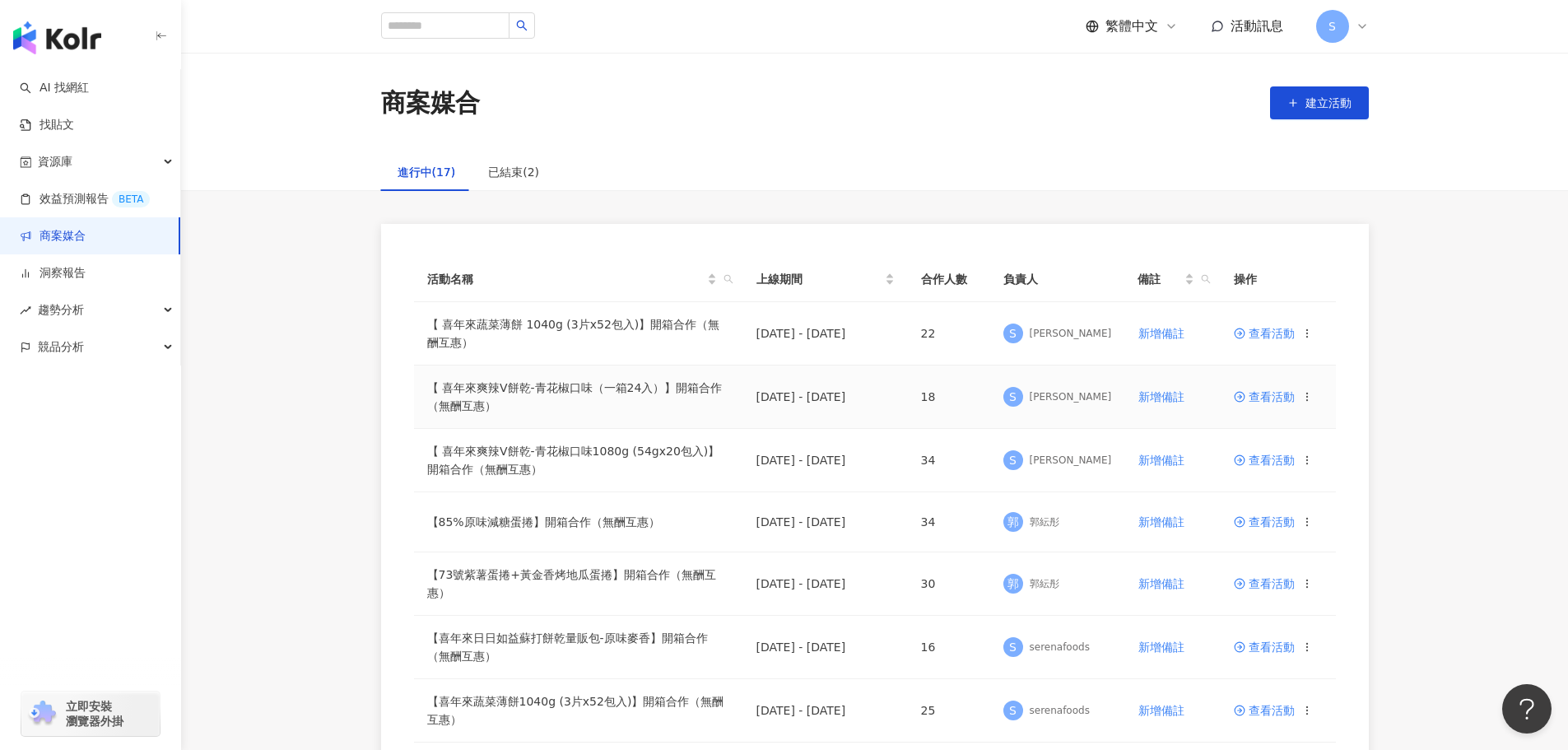
click at [1275, 400] on span "查看活動" at bounding box center [1264, 397] width 61 height 12
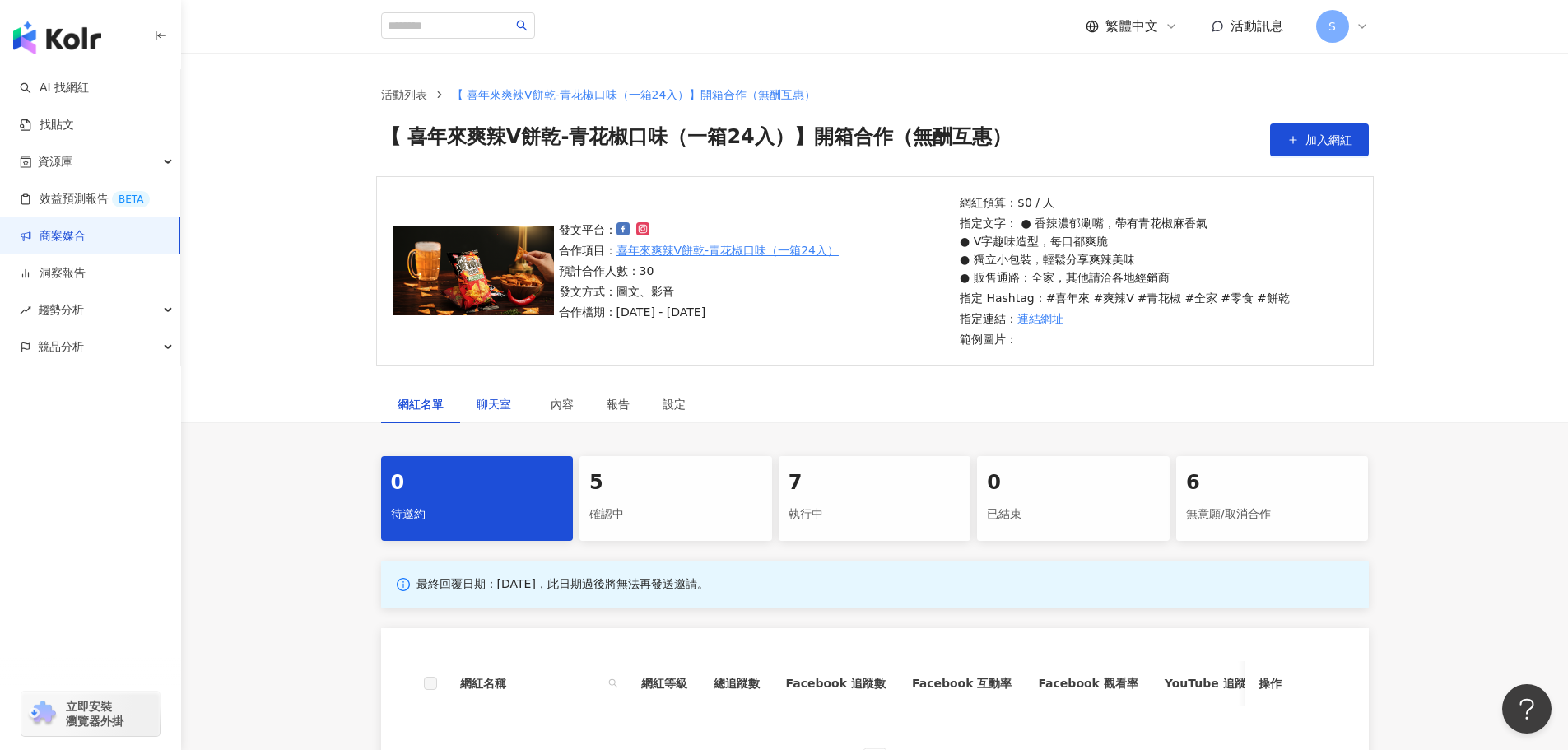
click at [511, 403] on span "聊天室" at bounding box center [497, 404] width 41 height 12
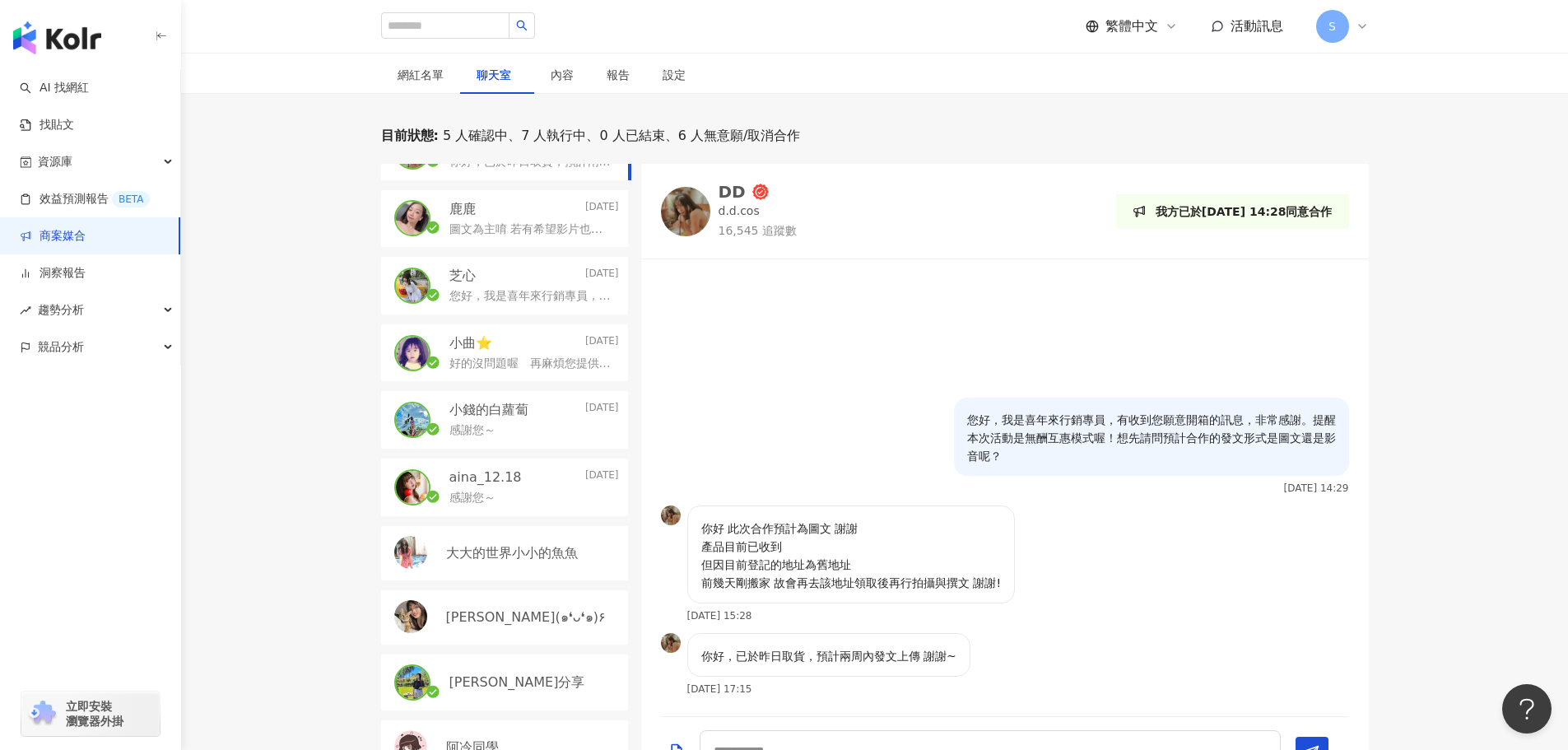
scroll to position [165, 0]
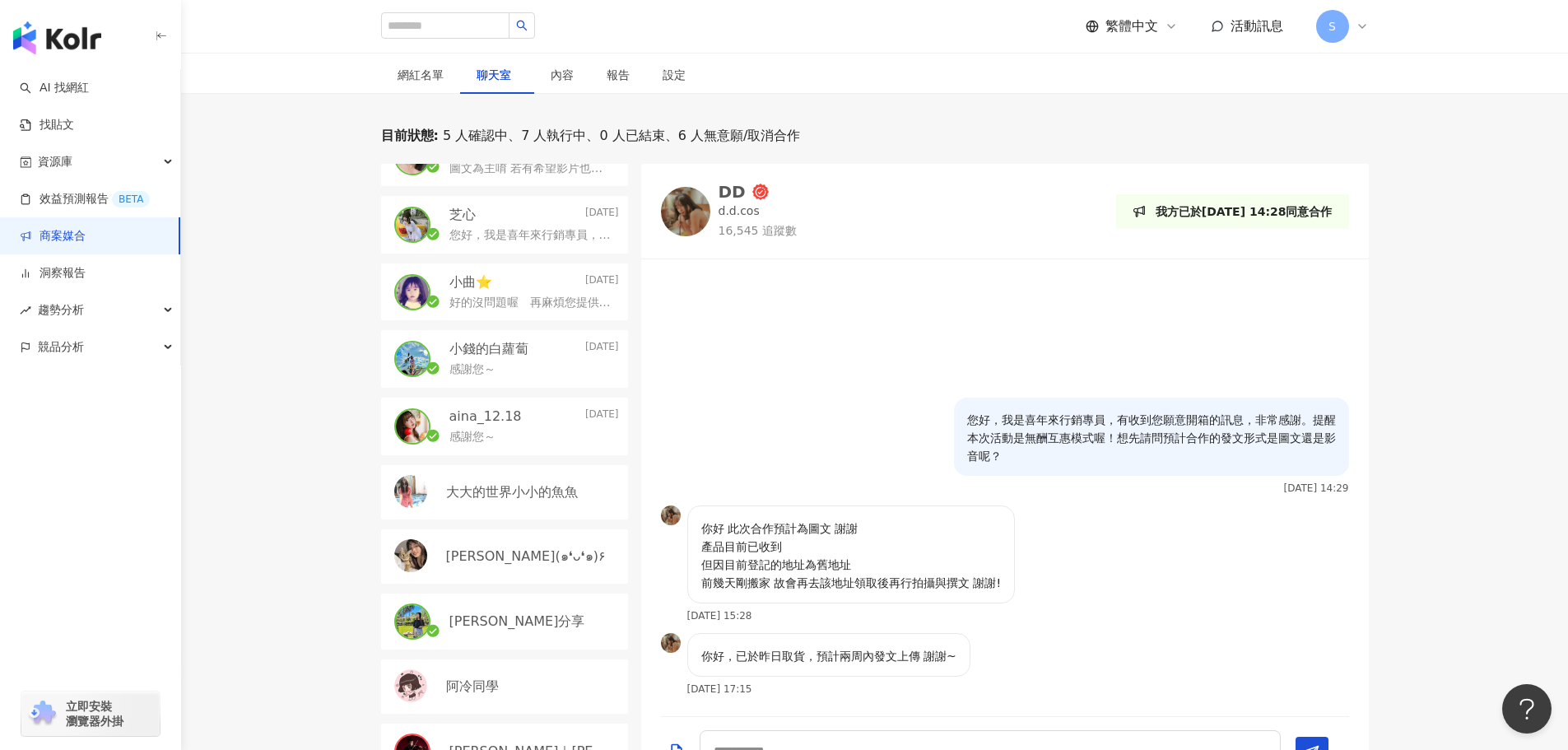
click at [478, 609] on div "[PERSON_NAME]分享" at bounding box center [504, 622] width 247 height 56
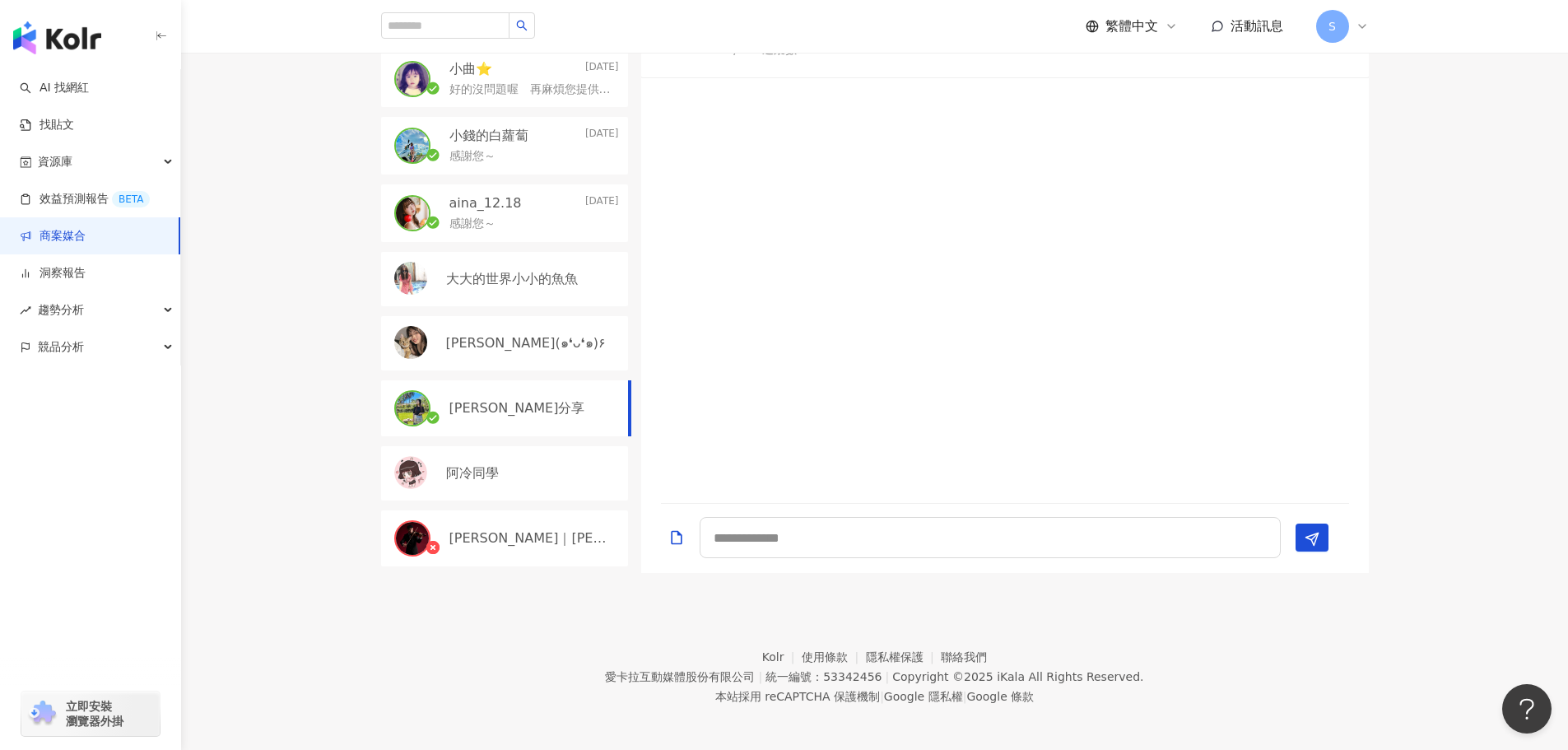
scroll to position [549, 0]
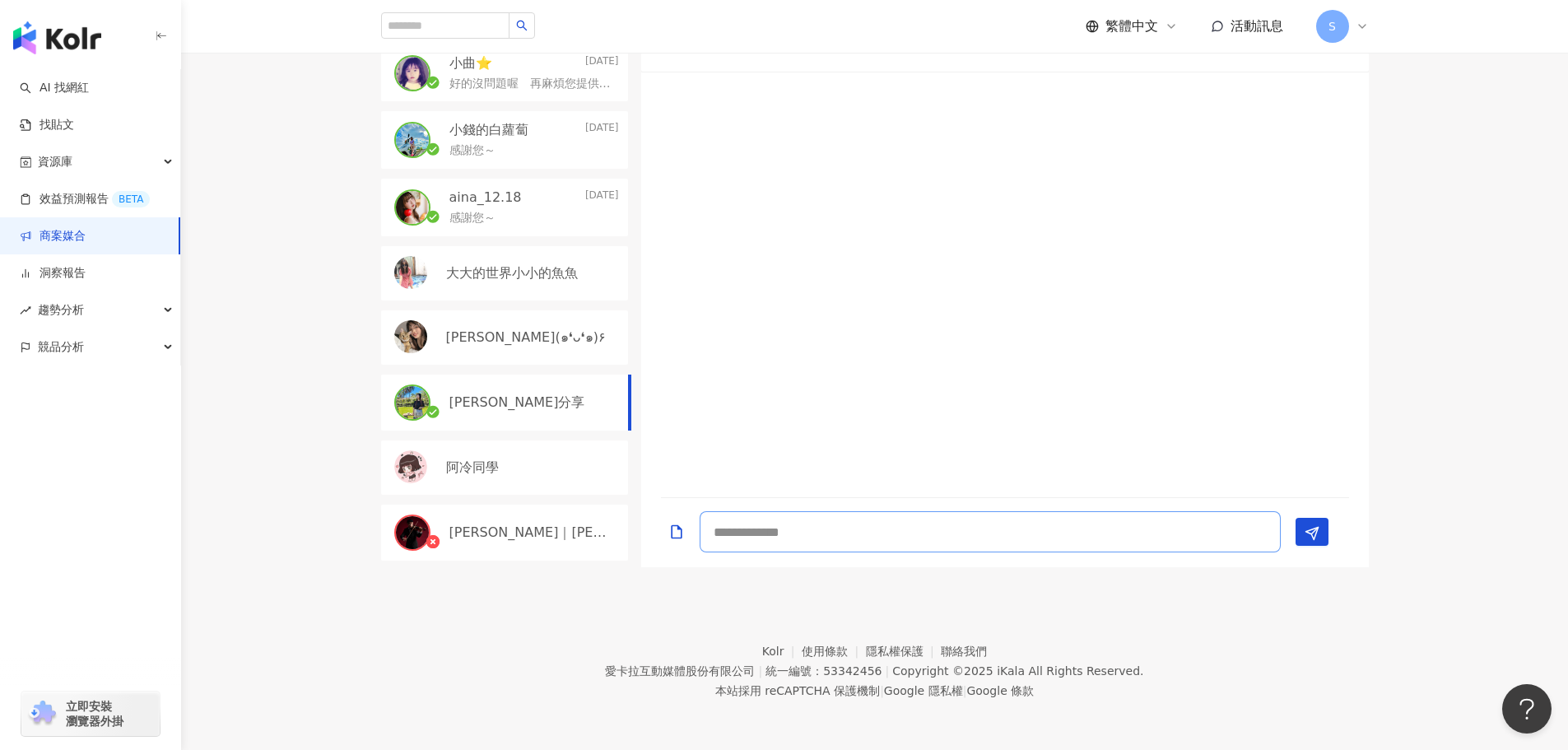
click at [859, 538] on textarea at bounding box center [989, 531] width 581 height 41
paste textarea "**********"
drag, startPoint x: 884, startPoint y: 516, endPoint x: 749, endPoint y: 509, distance: 135.2
click at [749, 509] on textarea "**********" at bounding box center [989, 525] width 581 height 56
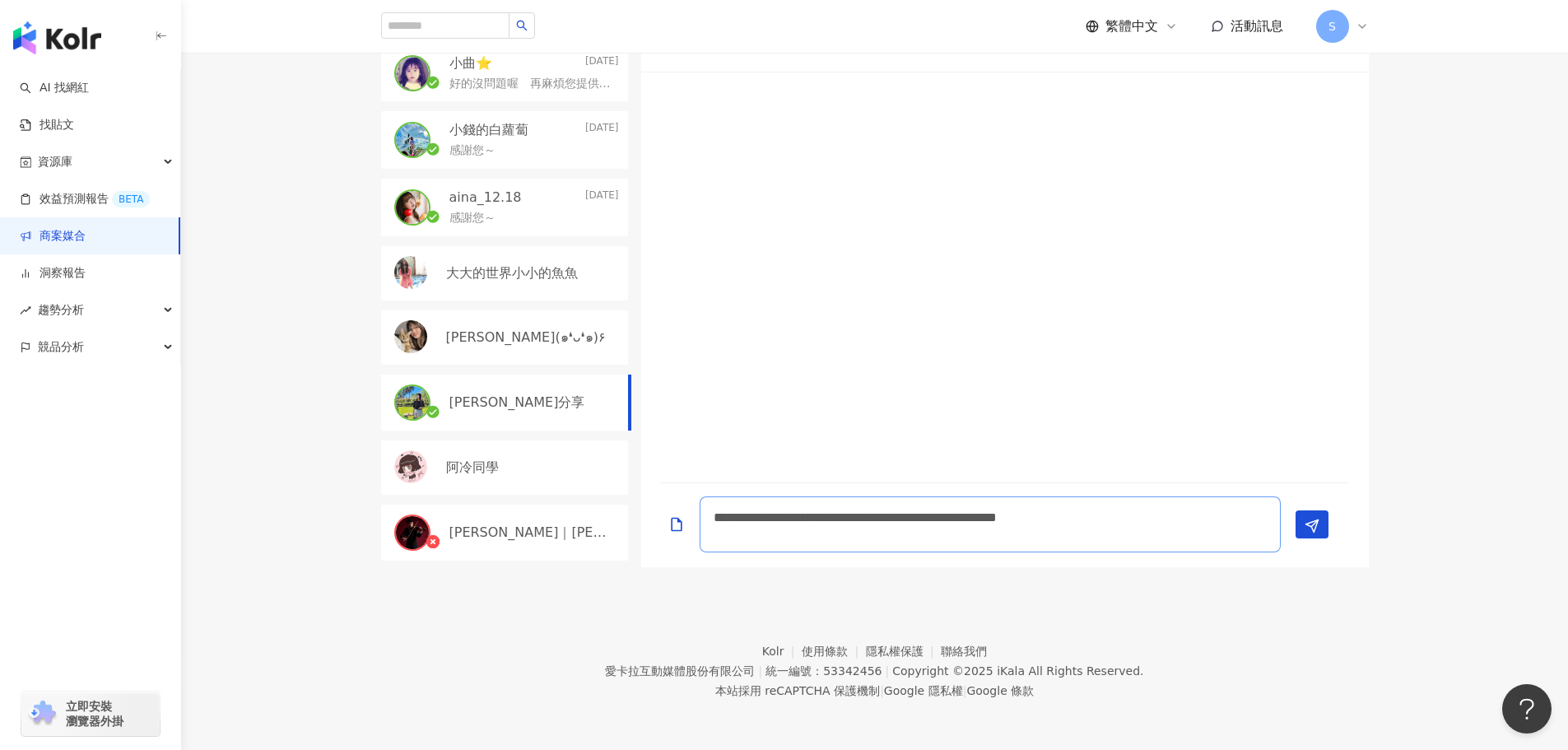
drag, startPoint x: 948, startPoint y: 530, endPoint x: 910, endPoint y: 518, distance: 39.8
click at [910, 518] on textarea "**********" at bounding box center [989, 525] width 581 height 56
type textarea "**********"
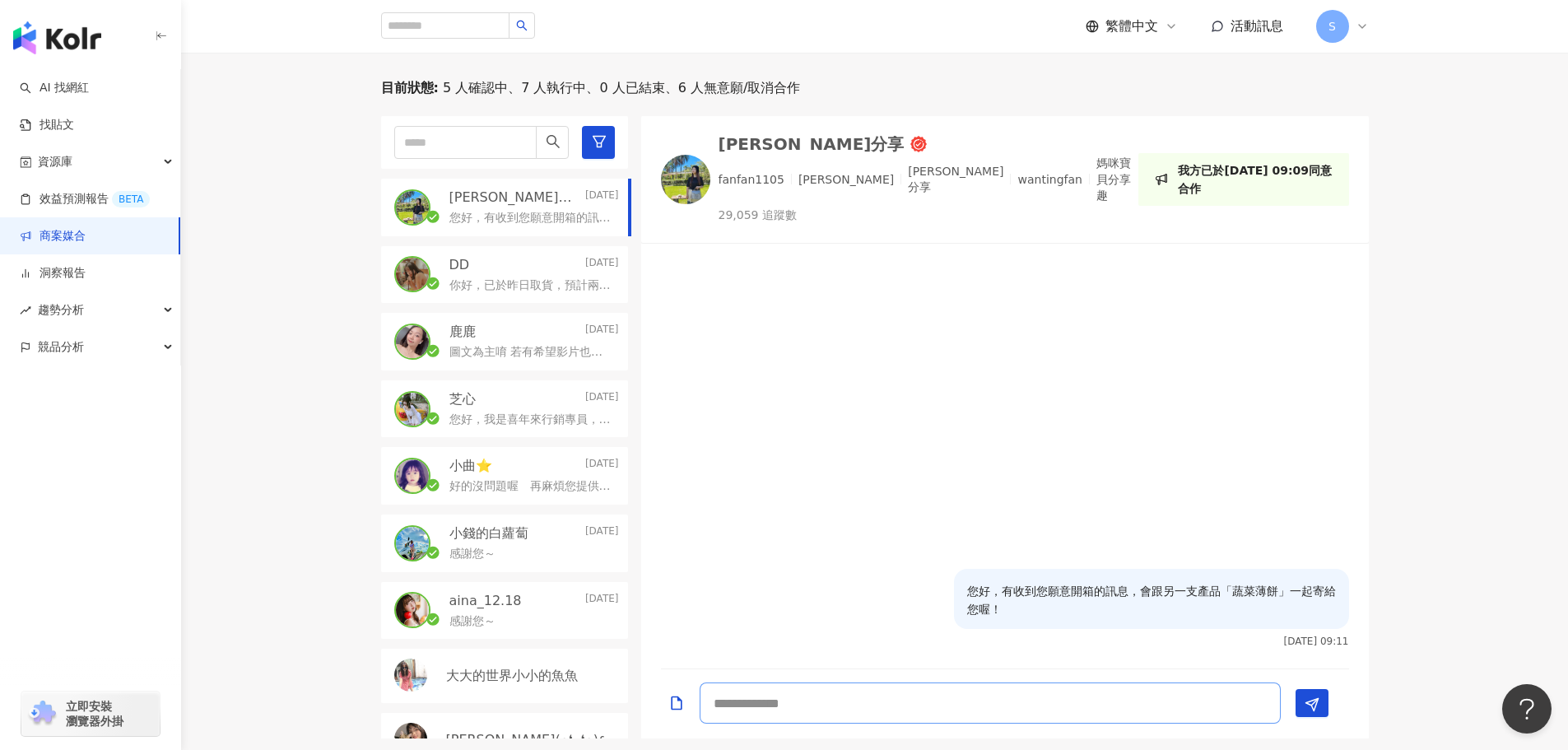
scroll to position [549, 0]
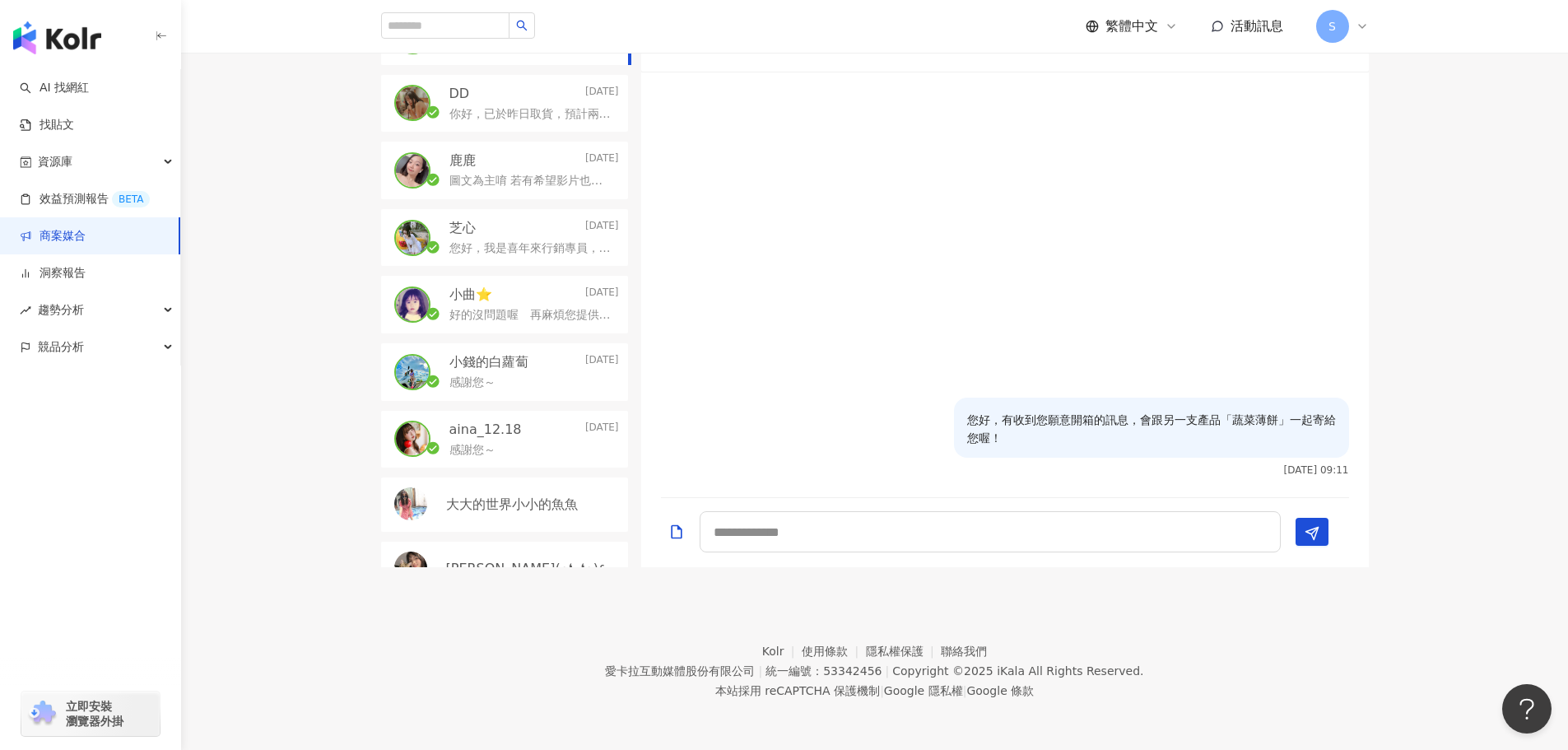
click at [85, 245] on link "商案媒合" at bounding box center [52, 236] width 66 height 17
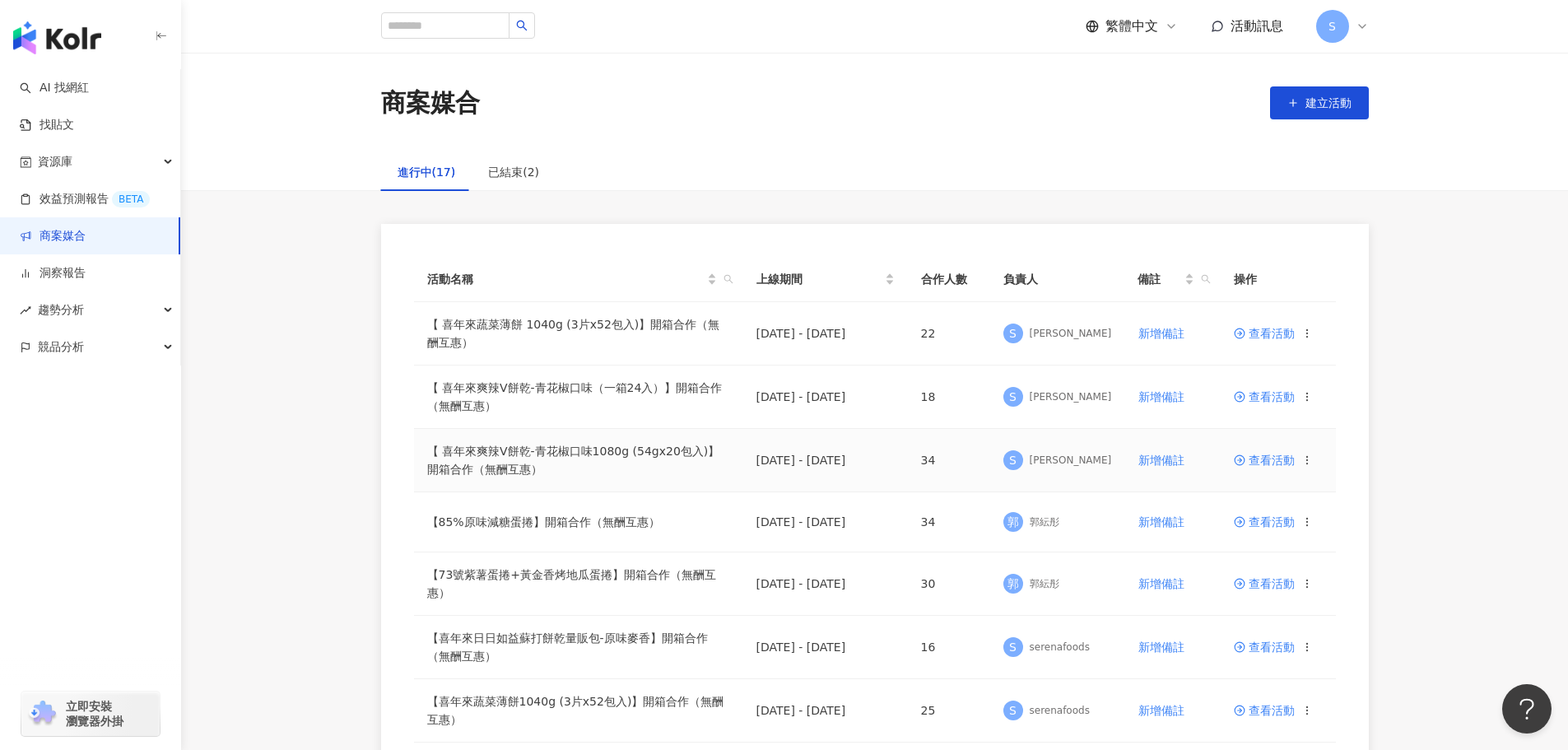
click at [1257, 457] on span "查看活動" at bounding box center [1264, 460] width 61 height 12
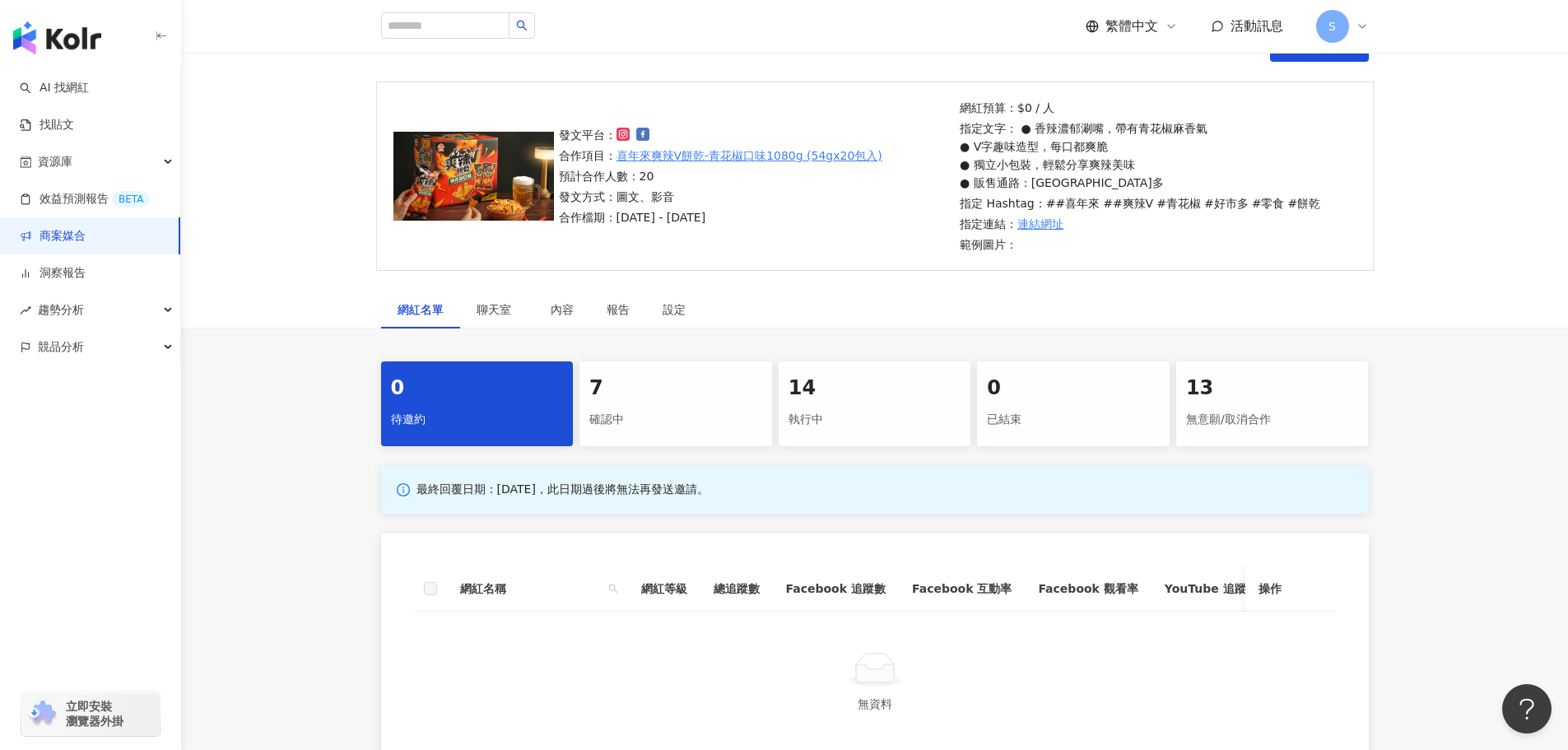
scroll to position [323, 0]
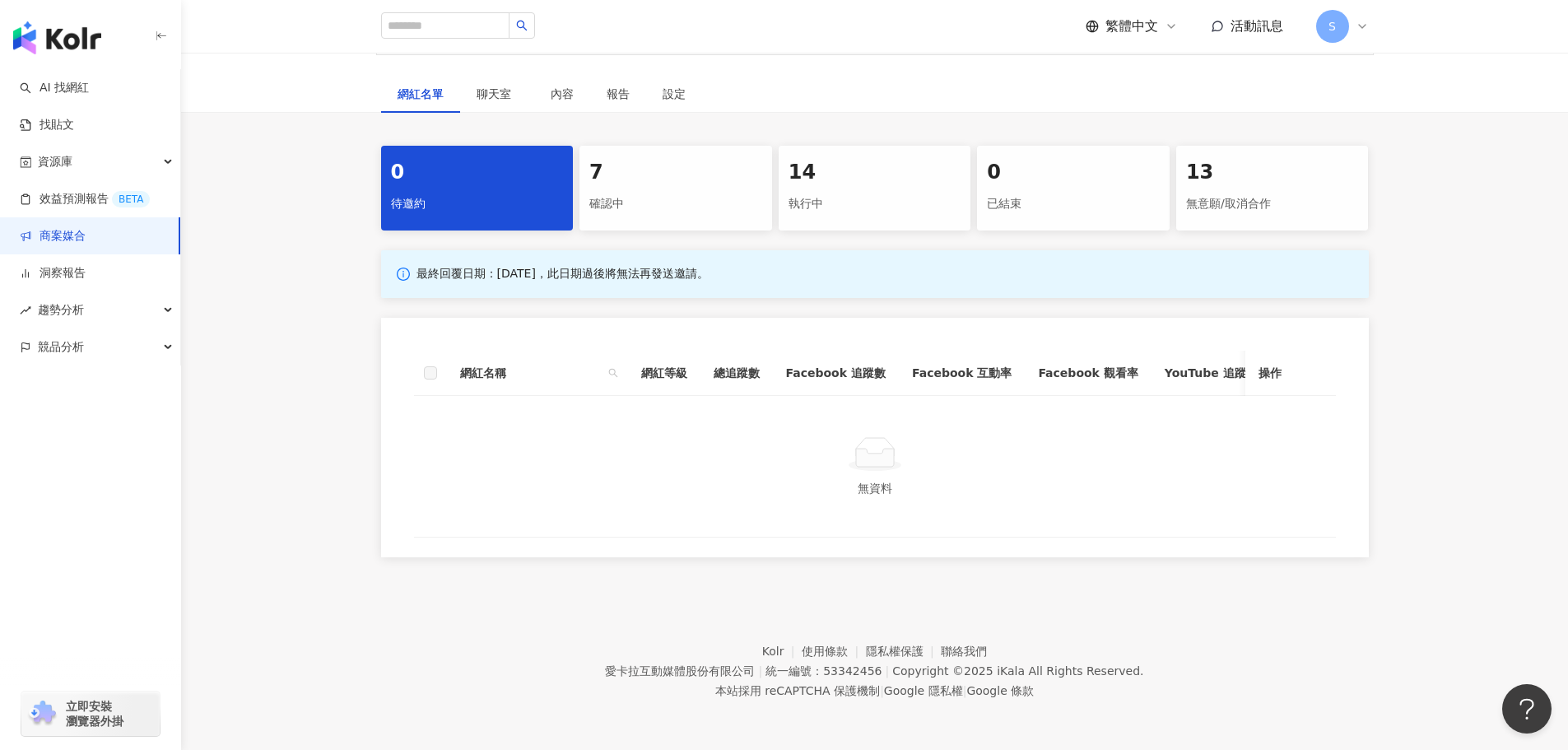
click at [622, 167] on div "7" at bounding box center [676, 173] width 173 height 28
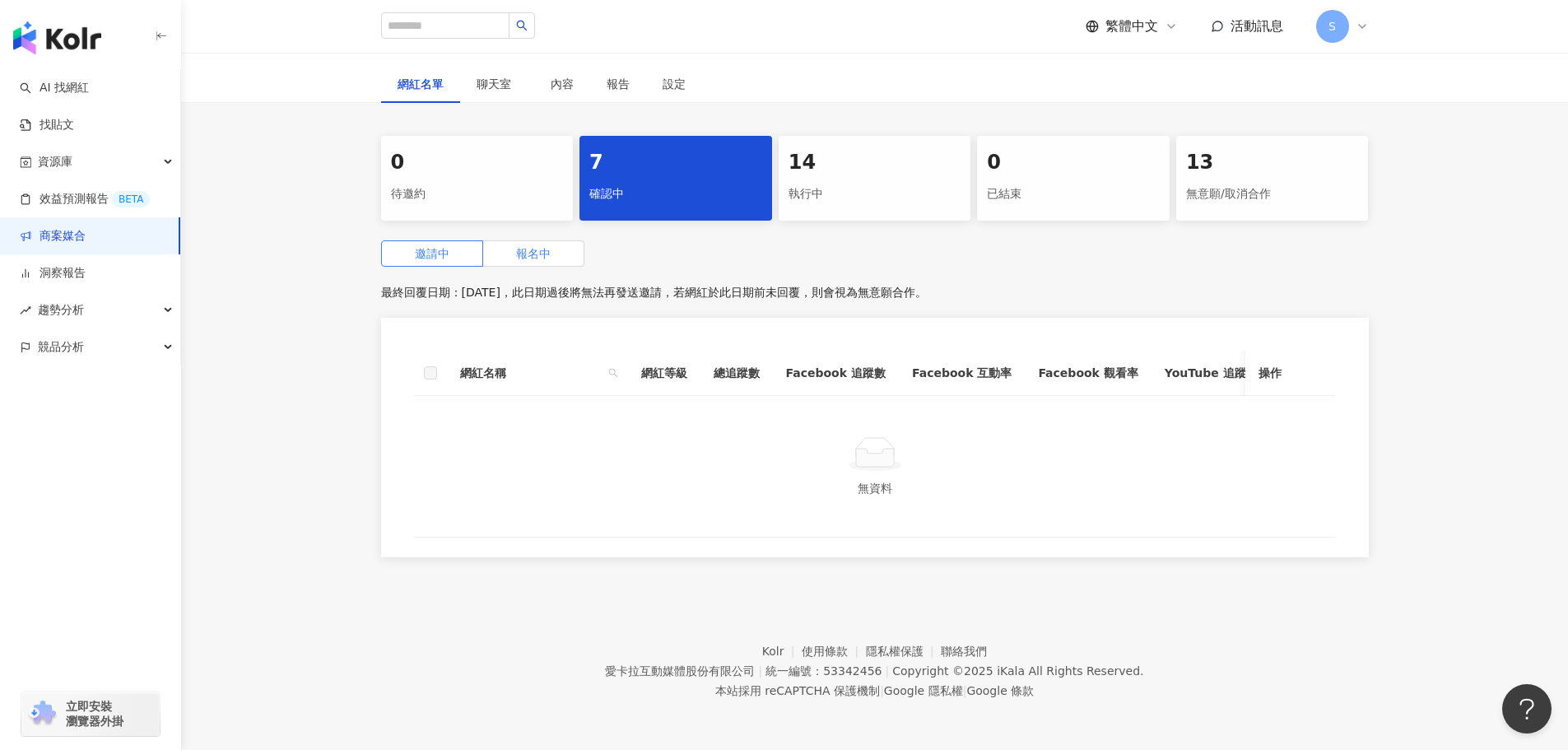
click at [491, 255] on label "報名中" at bounding box center [534, 254] width 101 height 26
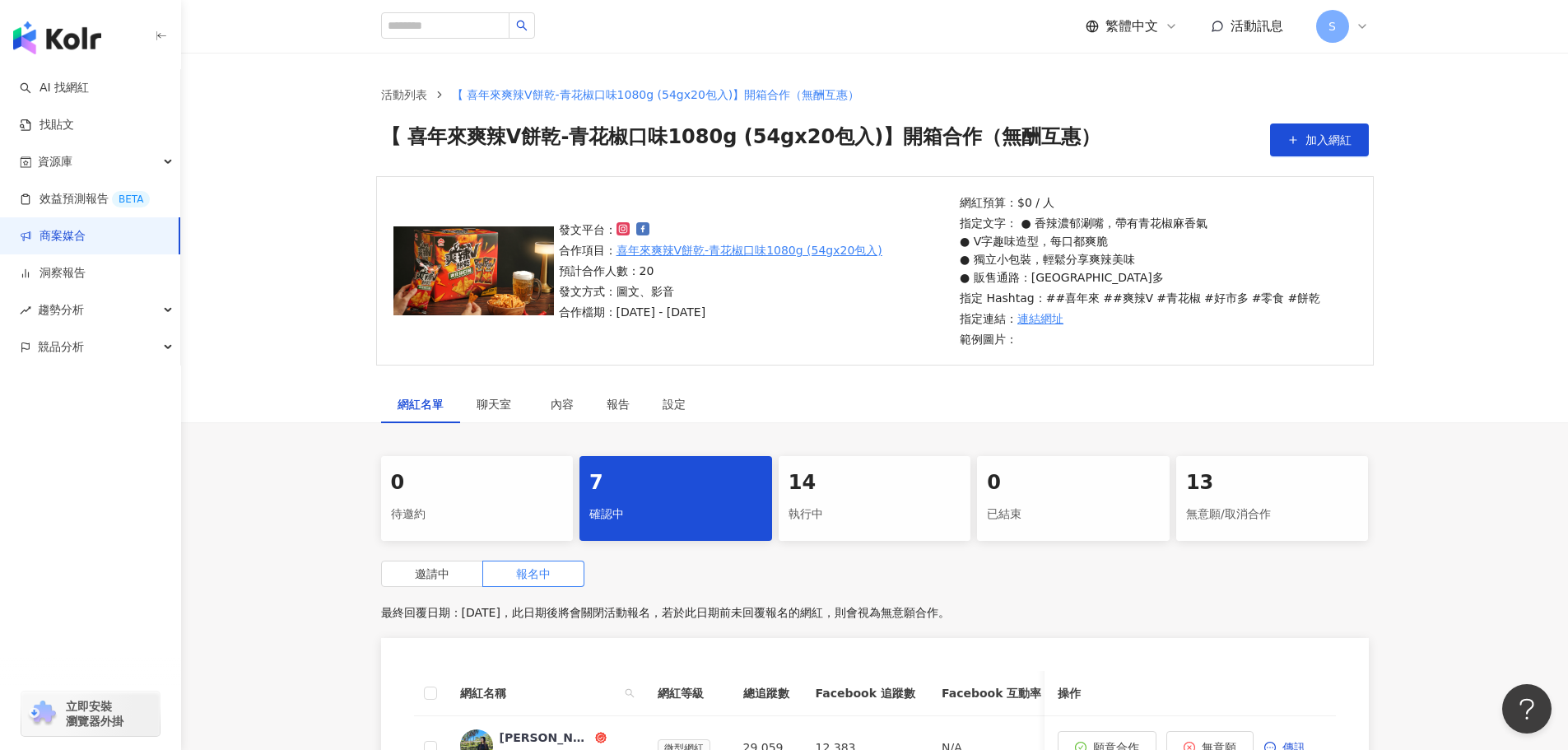
click at [85, 239] on link "商案媒合" at bounding box center [52, 236] width 66 height 17
